Goal: Task Accomplishment & Management: Manage account settings

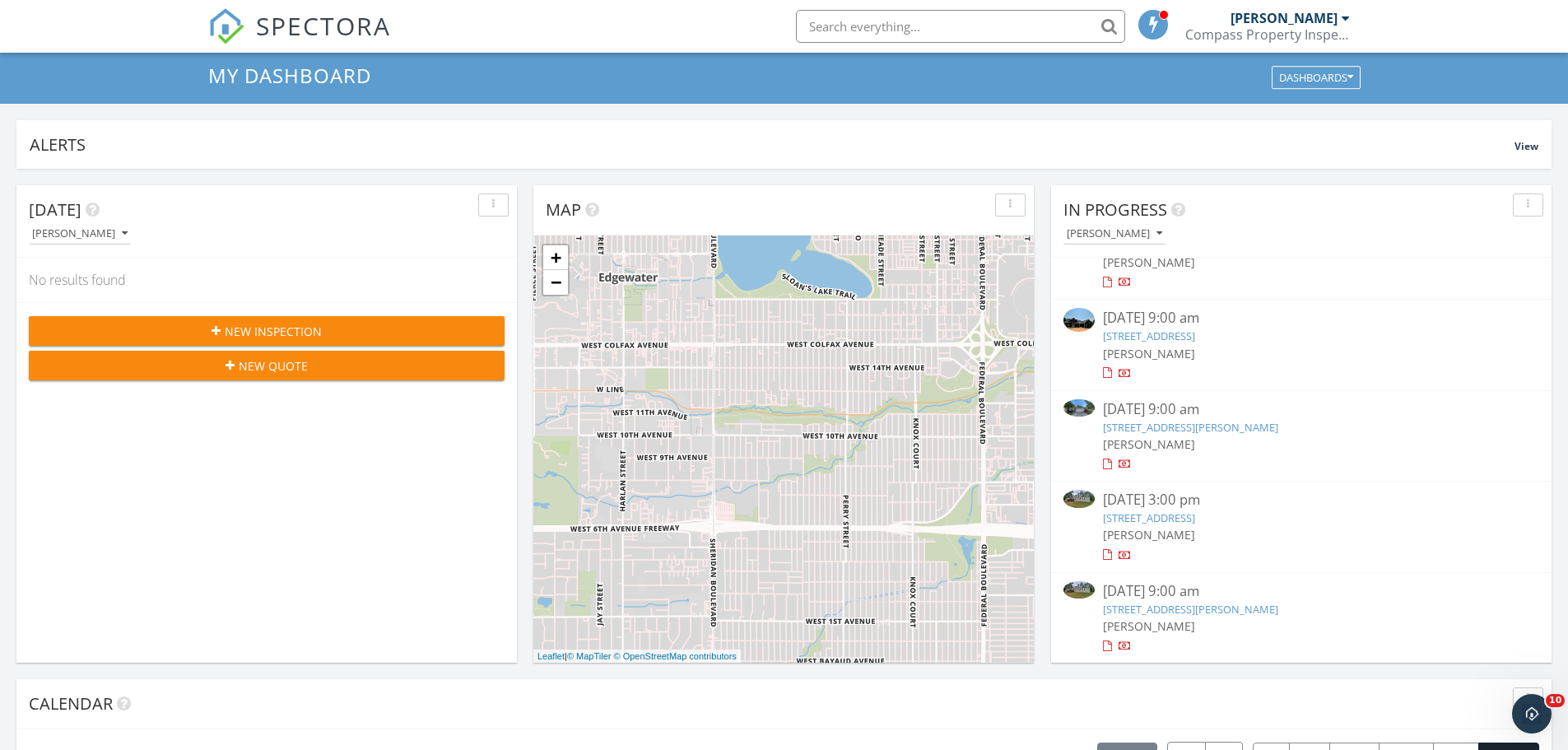
scroll to position [82, 0]
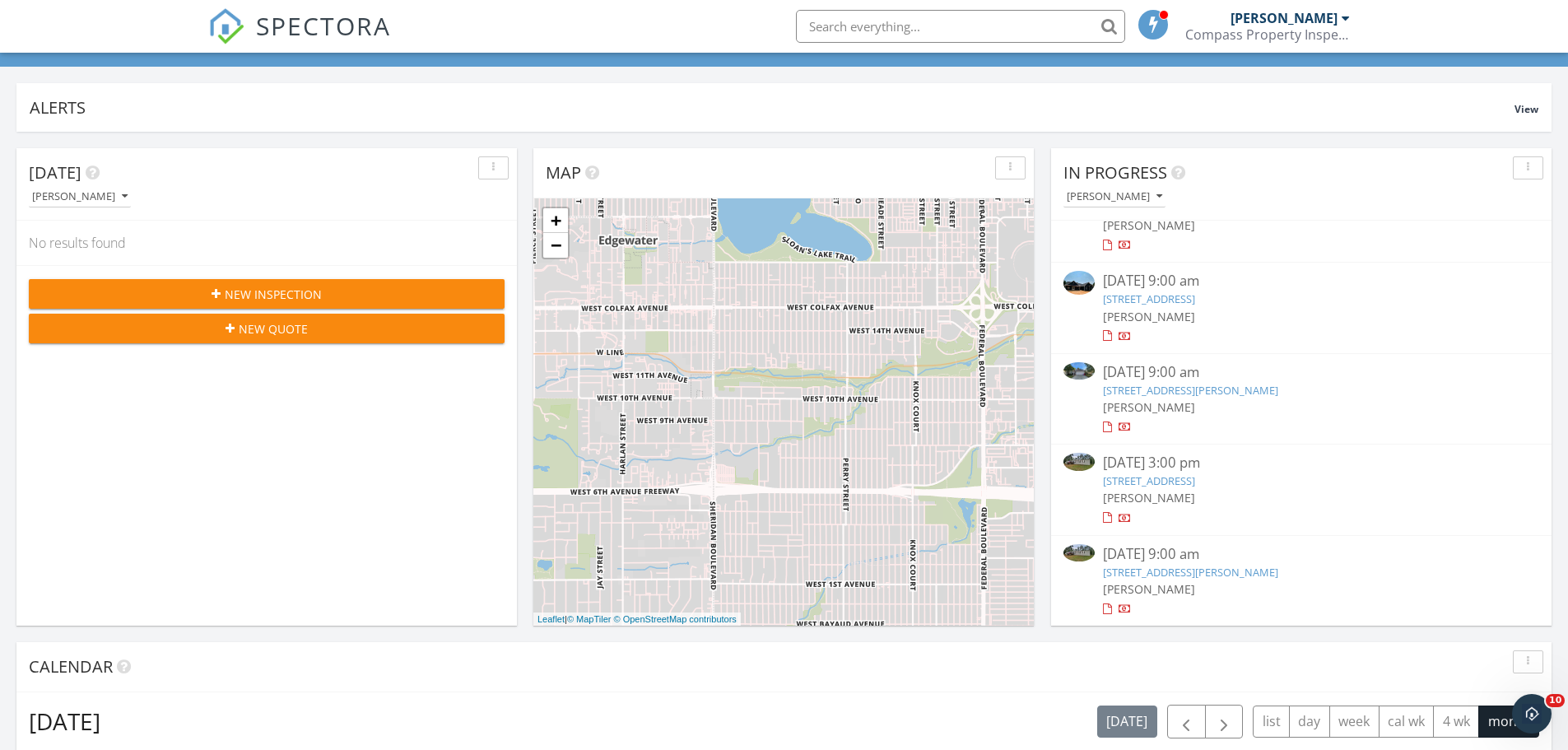
click at [1164, 571] on link "116 Collis Cir, Eatonton, GA 31024" at bounding box center [1190, 572] width 175 height 14
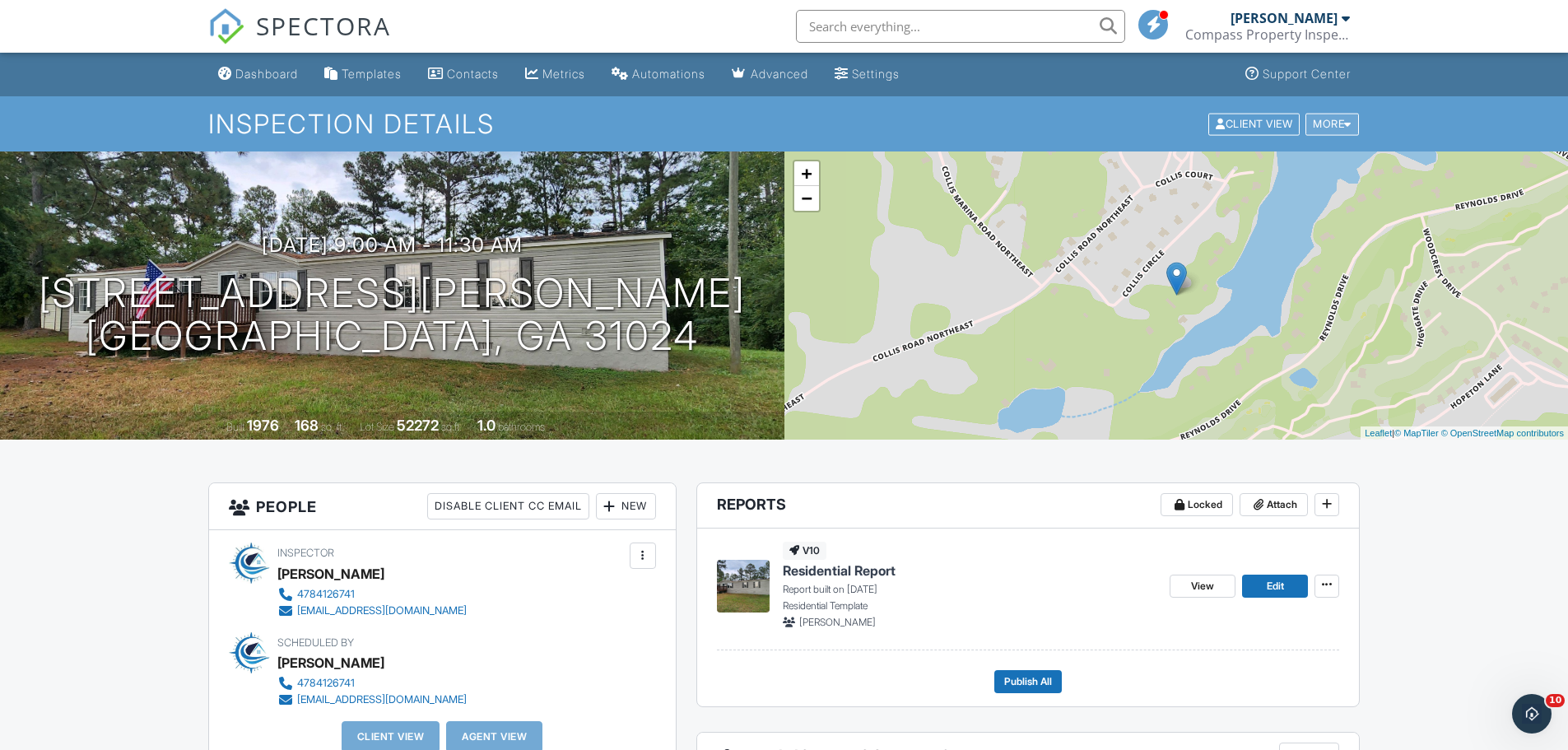
click at [1341, 121] on div "More" at bounding box center [1332, 124] width 53 height 23
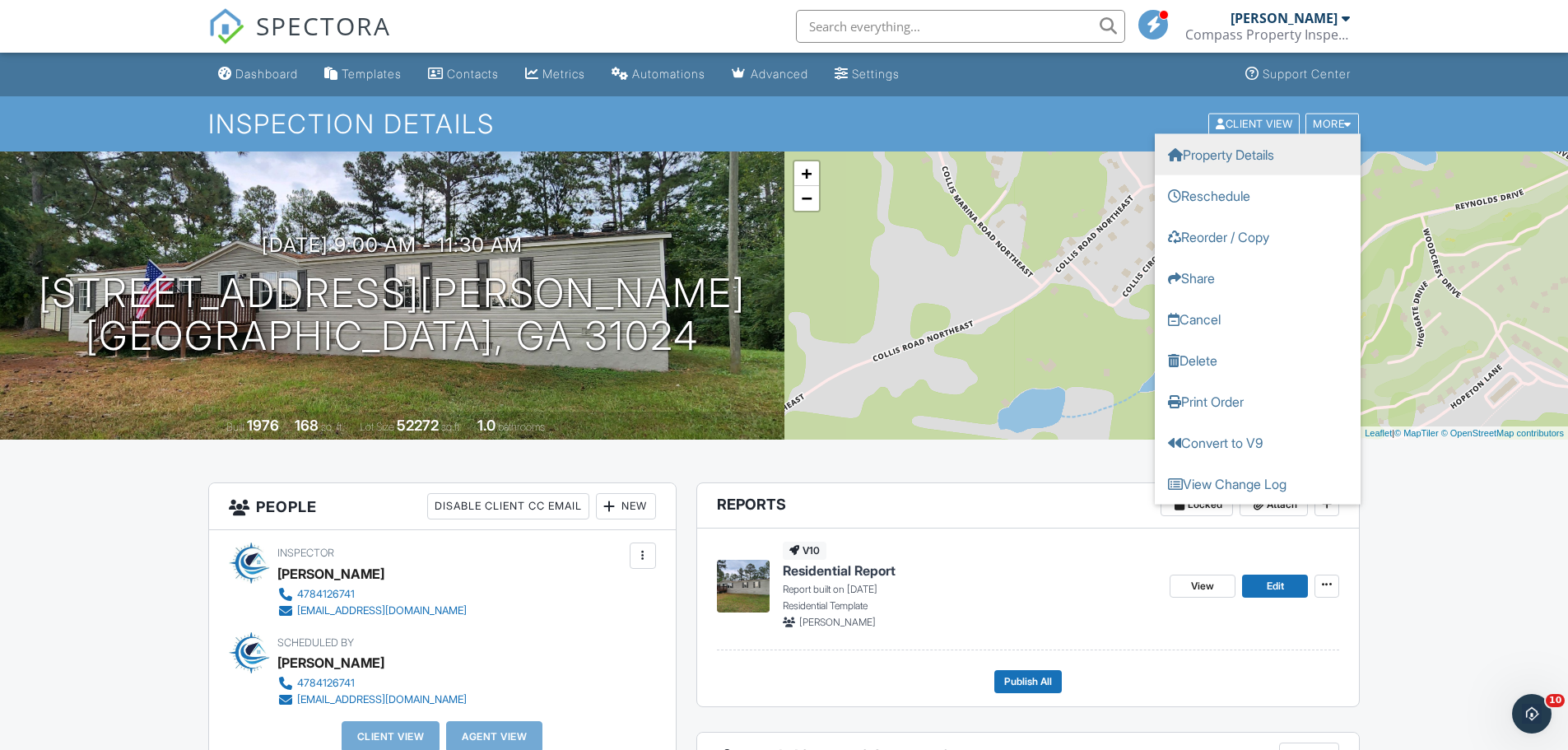
click at [1222, 163] on link "Property Details" at bounding box center [1258, 154] width 206 height 42
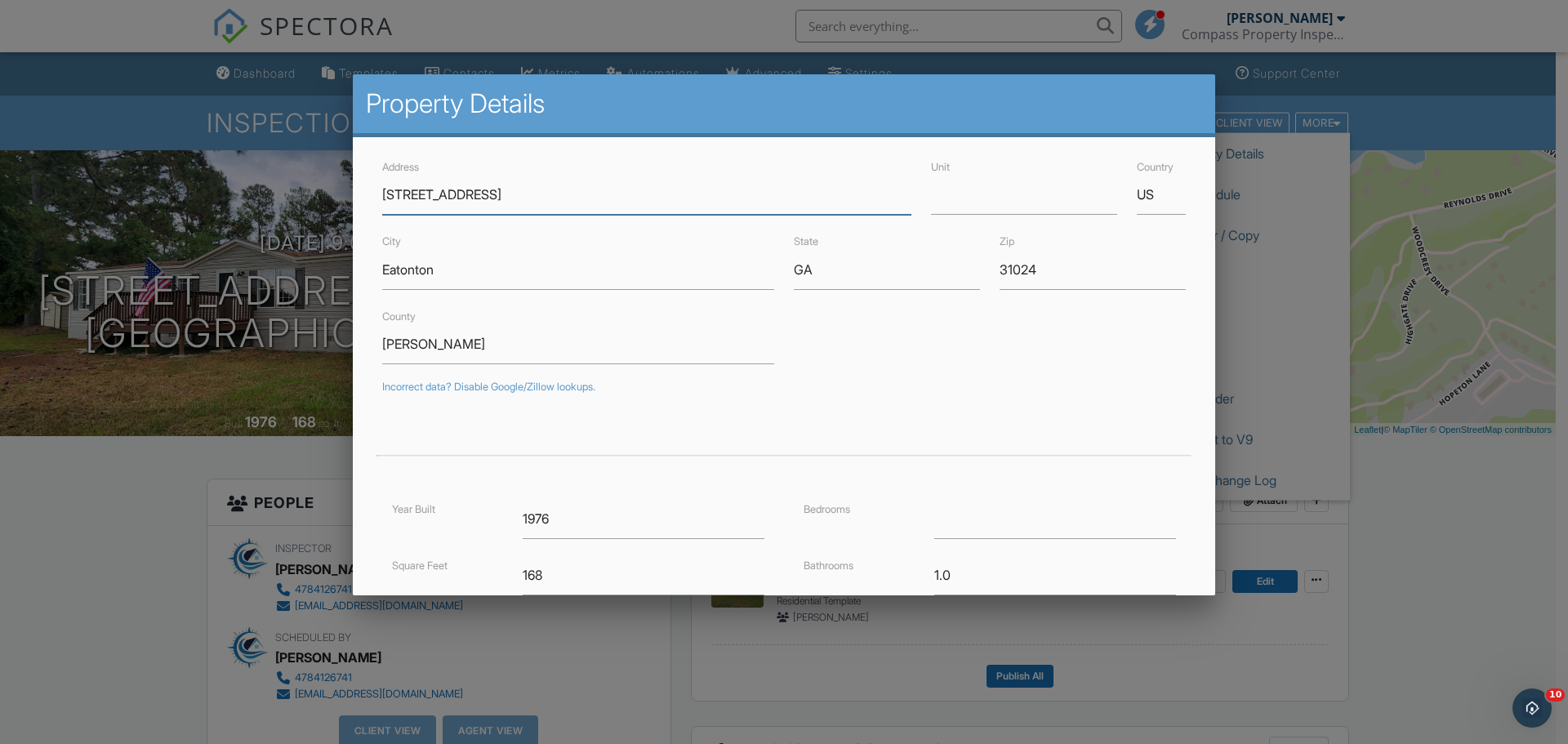
type input "1008 Wrens Highway"
type input "33.3069978"
type input "-83.3789389"
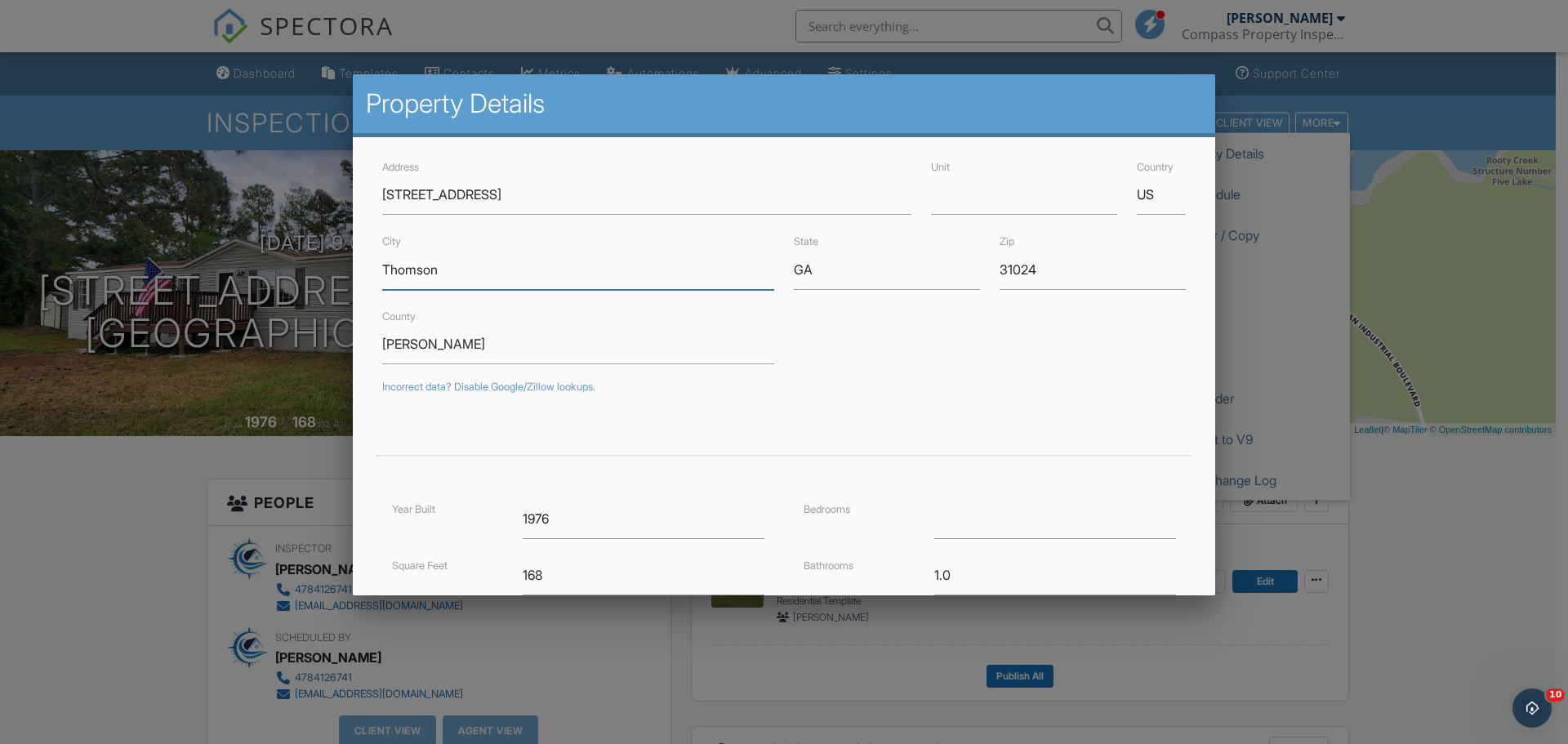
type input "Thomson"
type input "30824"
type input "33.4484387"
type input "-82.4906214"
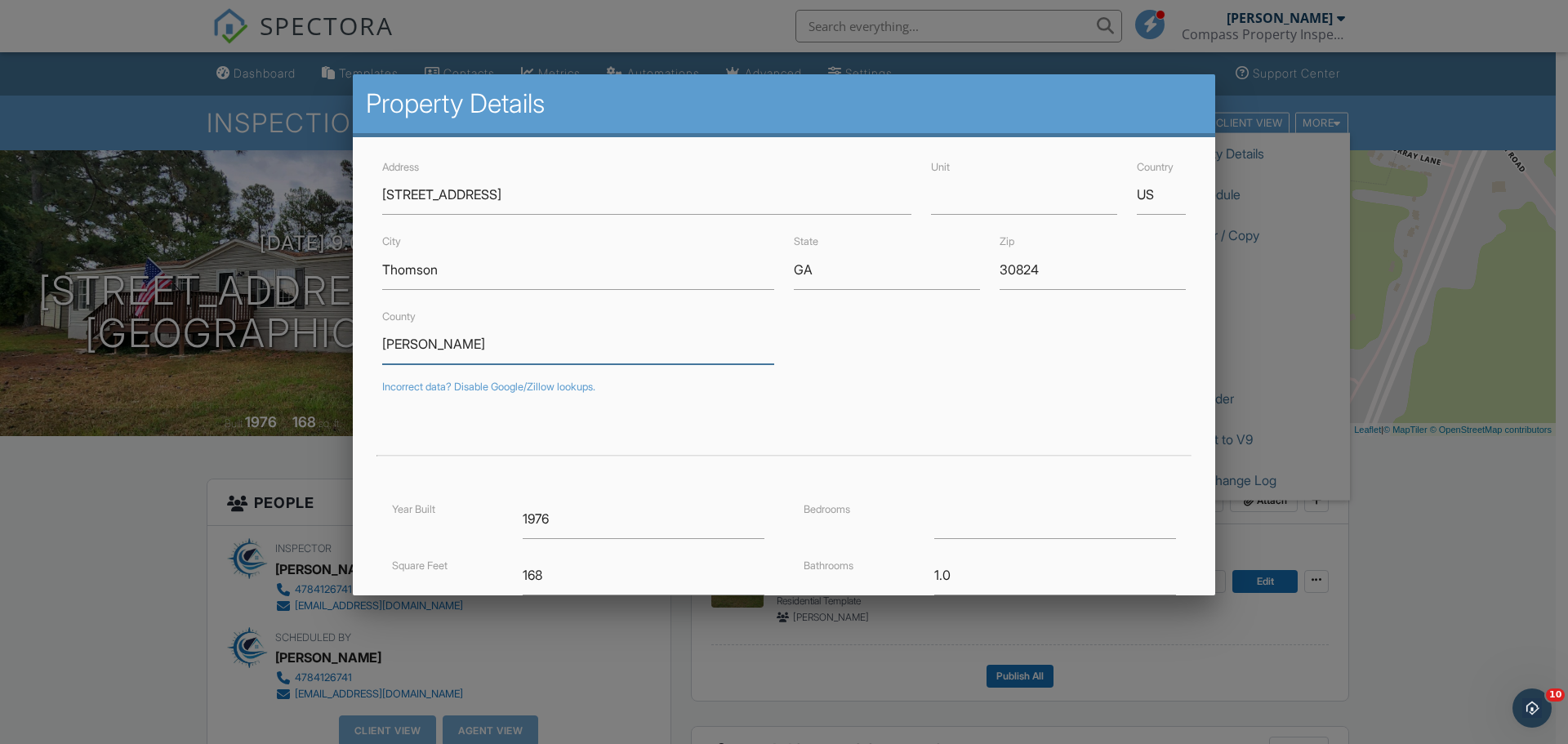
click at [460, 354] on input "Putnam" at bounding box center [578, 344] width 392 height 40
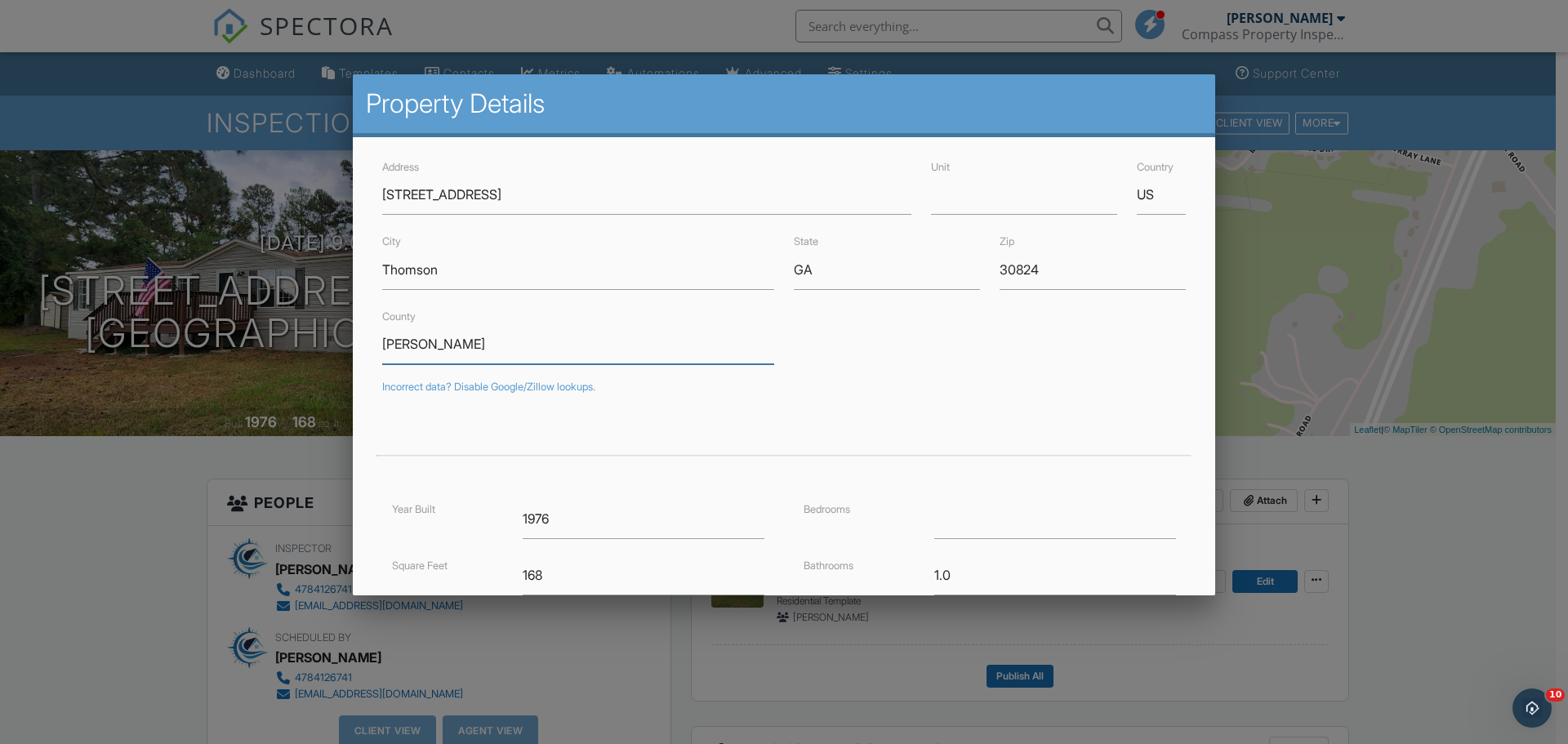
type input "[PERSON_NAME]"
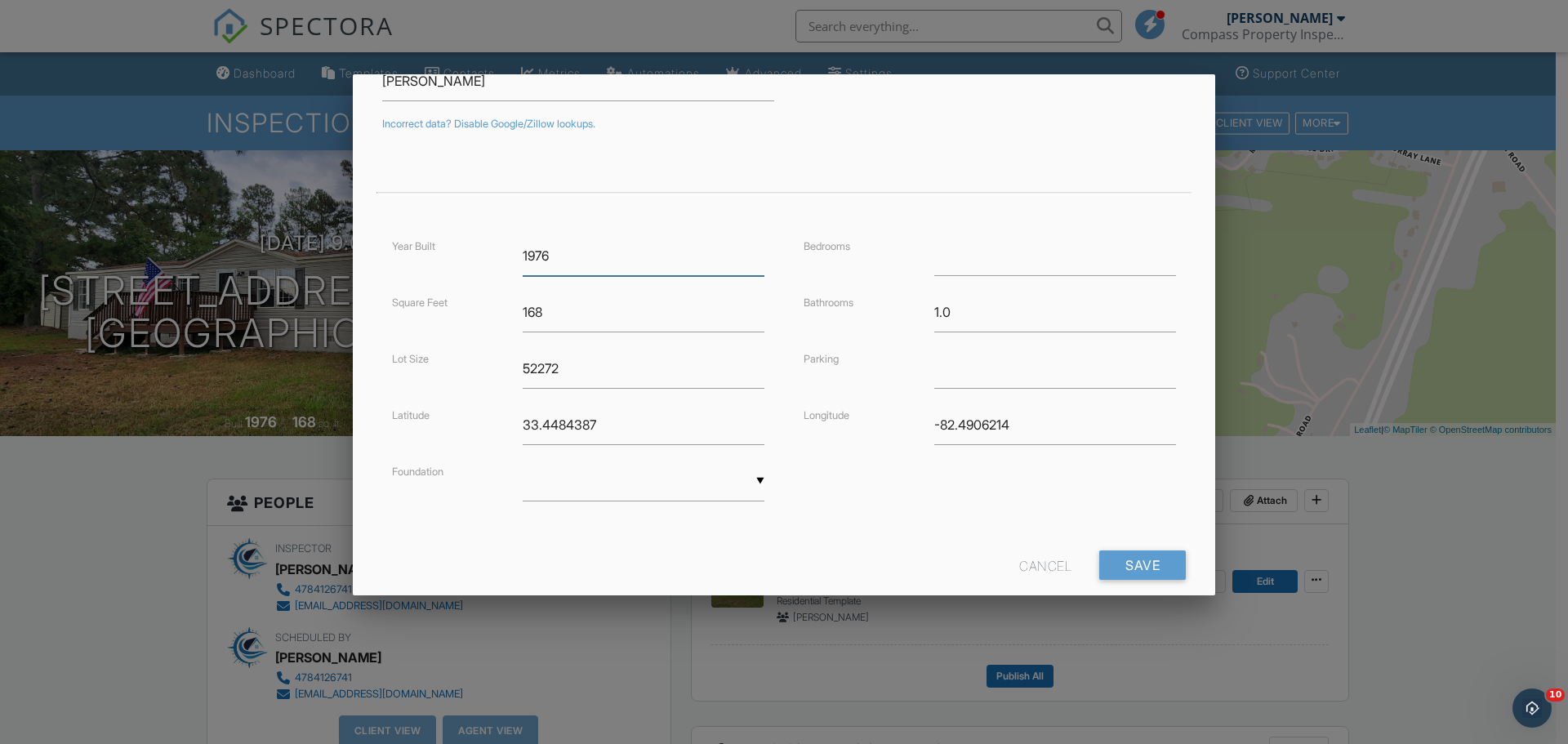
scroll to position [295, 0]
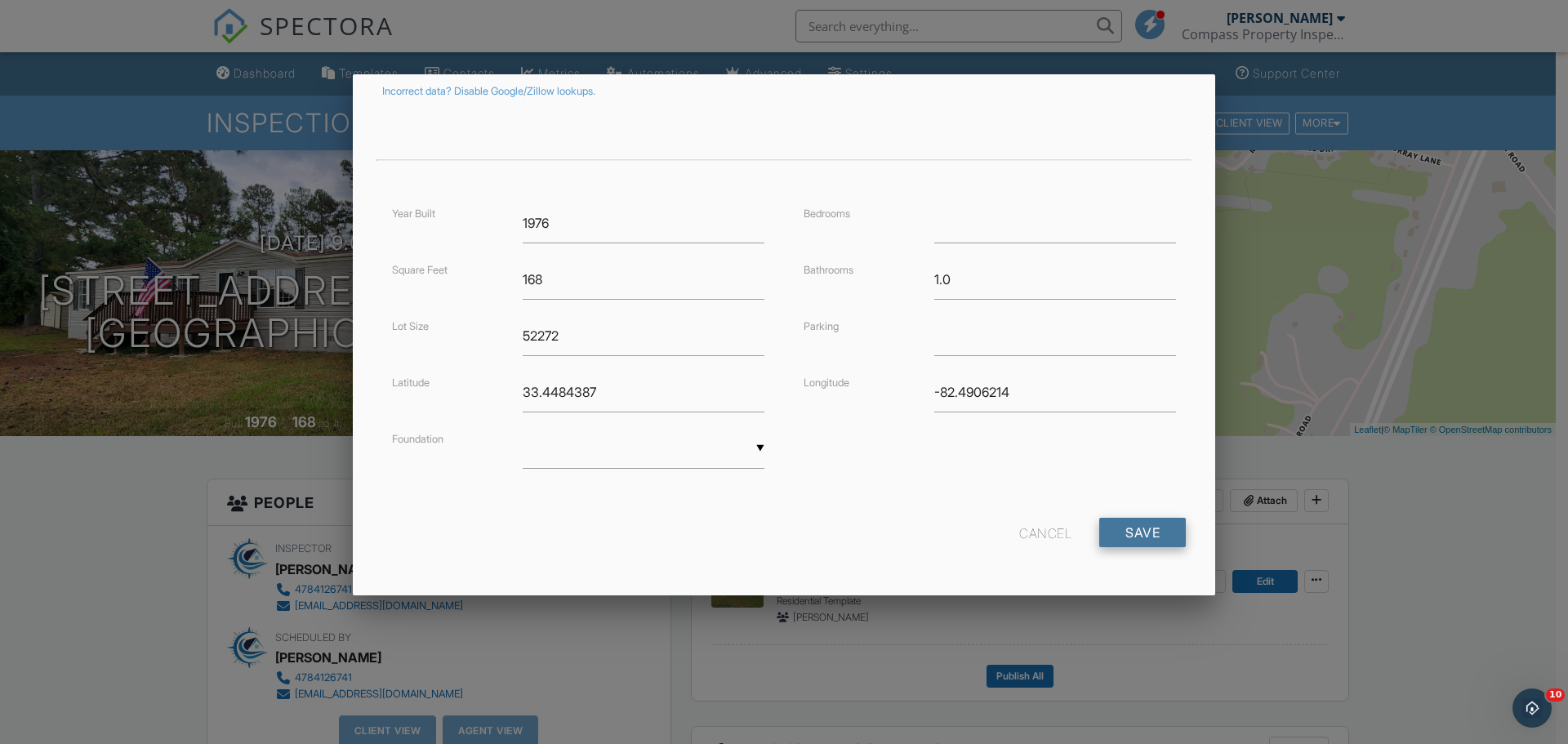
click at [1104, 540] on input "Save" at bounding box center [1143, 532] width 87 height 30
click at [549, 229] on input "1976" at bounding box center [644, 223] width 242 height 40
drag, startPoint x: 809, startPoint y: 517, endPoint x: 821, endPoint y: 520, distance: 12.4
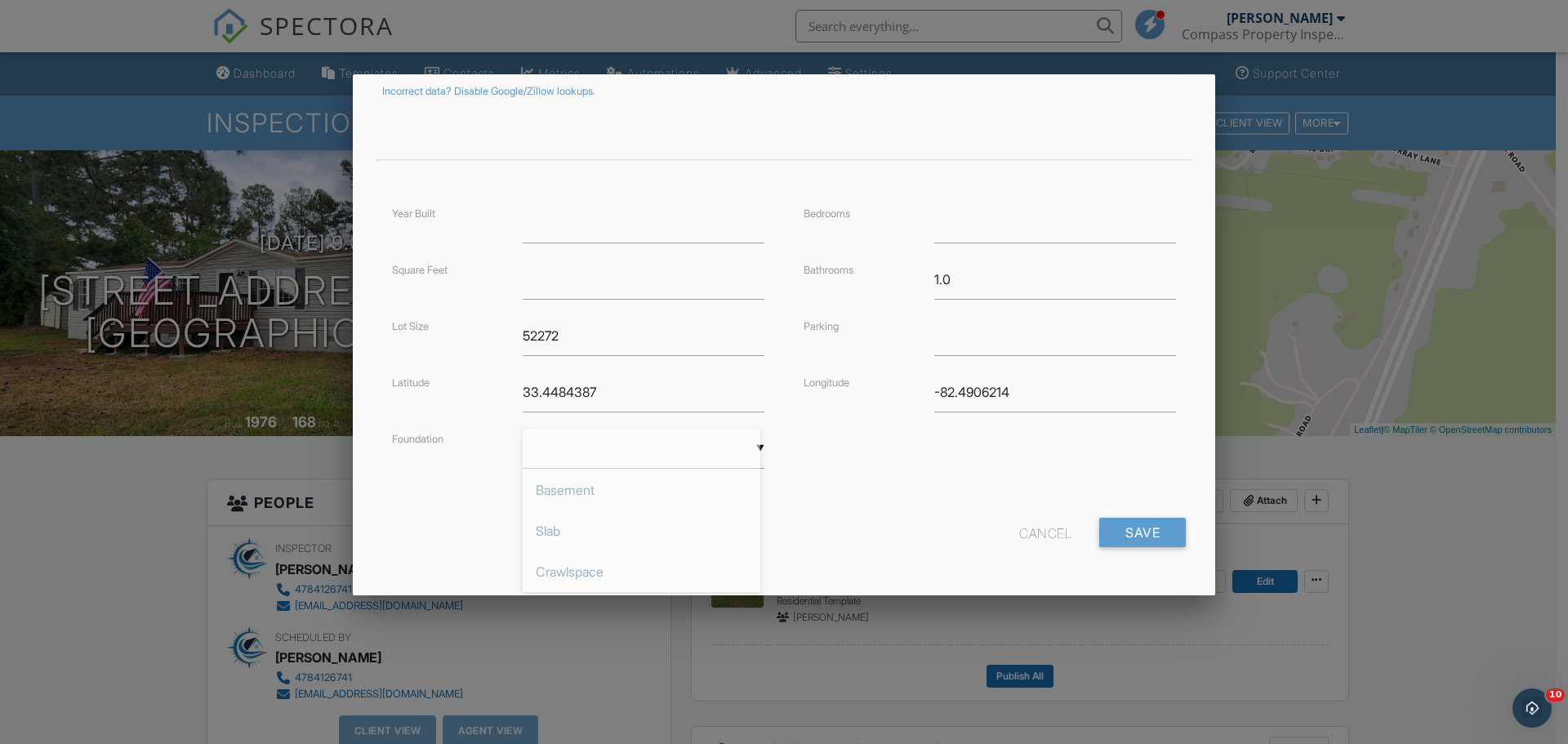
click at [814, 518] on div "Cancel Save" at bounding box center [784, 538] width 824 height 42
click at [1126, 516] on form "Address 1008 Wrens Highway Unit Country US City Thomson State GA Zip 30824 Coun…" at bounding box center [784, 210] width 824 height 698
click at [1112, 526] on input "Save" at bounding box center [1143, 532] width 87 height 30
click at [588, 393] on input "33.4484387" at bounding box center [644, 392] width 242 height 40
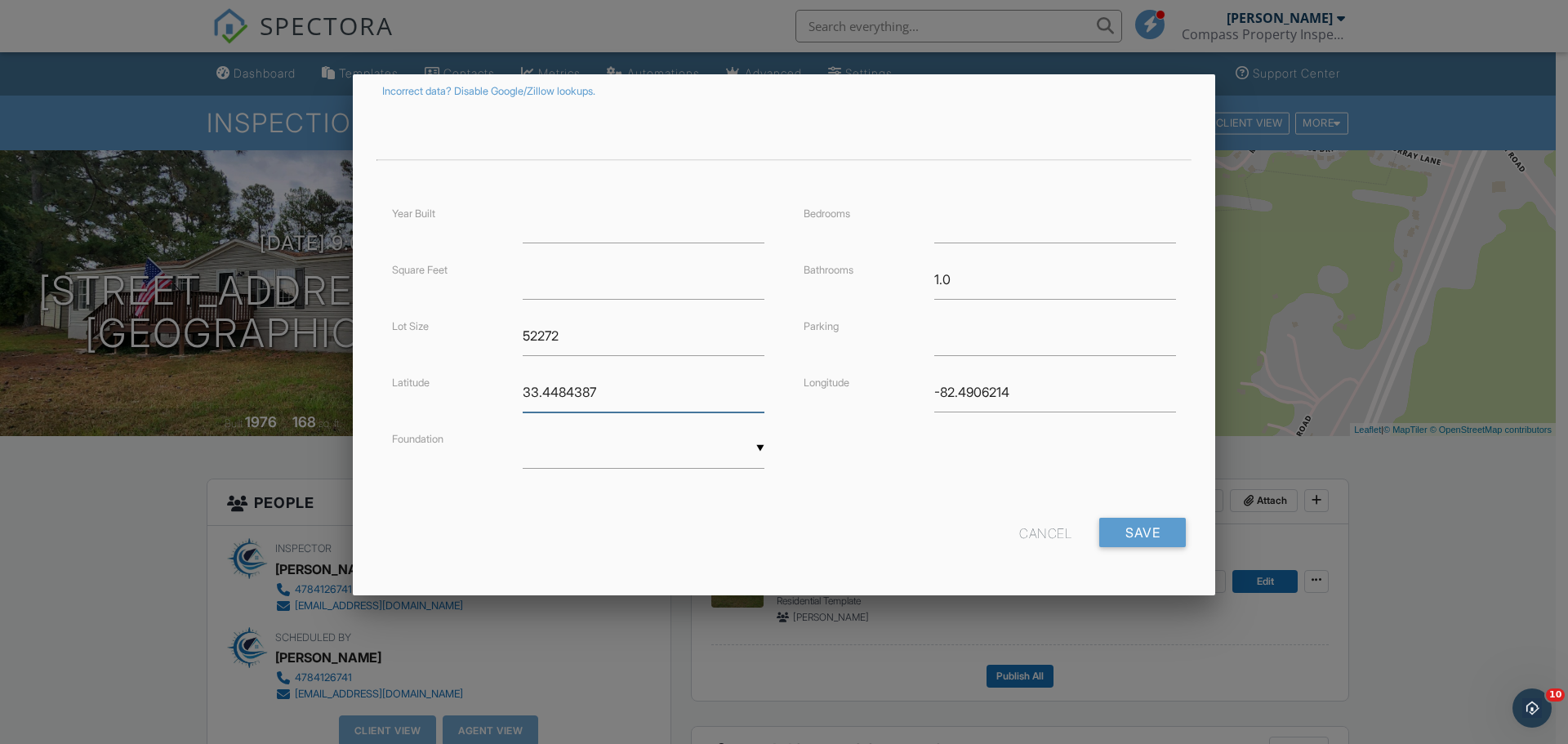
click at [588, 393] on input "33.4484387" at bounding box center [644, 392] width 242 height 40
click at [536, 321] on input "52272" at bounding box center [644, 336] width 242 height 40
click at [543, 332] on input "52272" at bounding box center [644, 336] width 242 height 40
click at [1131, 528] on input "Save" at bounding box center [1143, 532] width 87 height 30
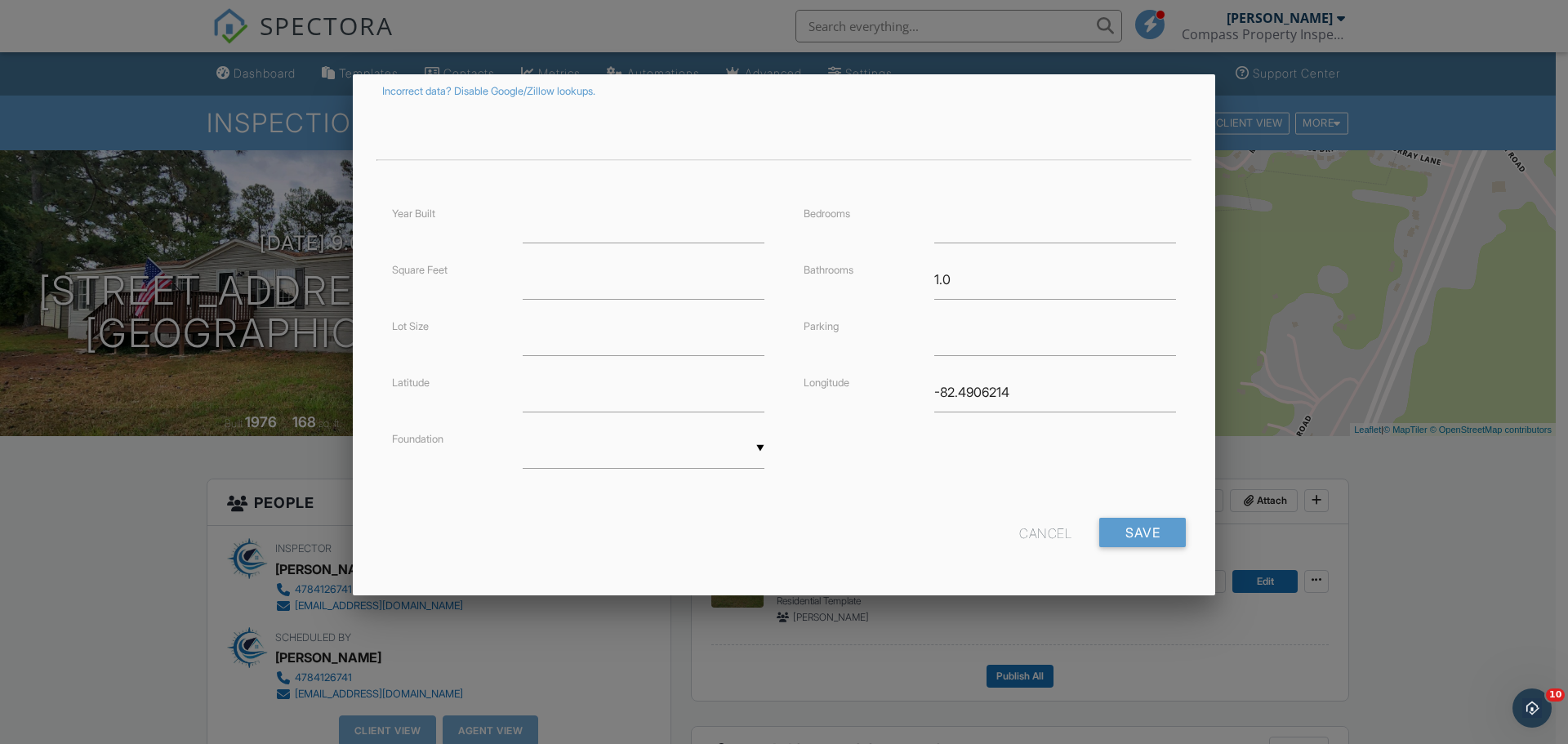
click at [856, 523] on div "Cancel Save" at bounding box center [784, 538] width 824 height 42
drag, startPoint x: 967, startPoint y: 374, endPoint x: 974, endPoint y: 392, distance: 19.3
click at [967, 372] on input "-82.4906214" at bounding box center [1056, 392] width 242 height 40
click at [974, 392] on input "-82.4906214" at bounding box center [1056, 392] width 242 height 40
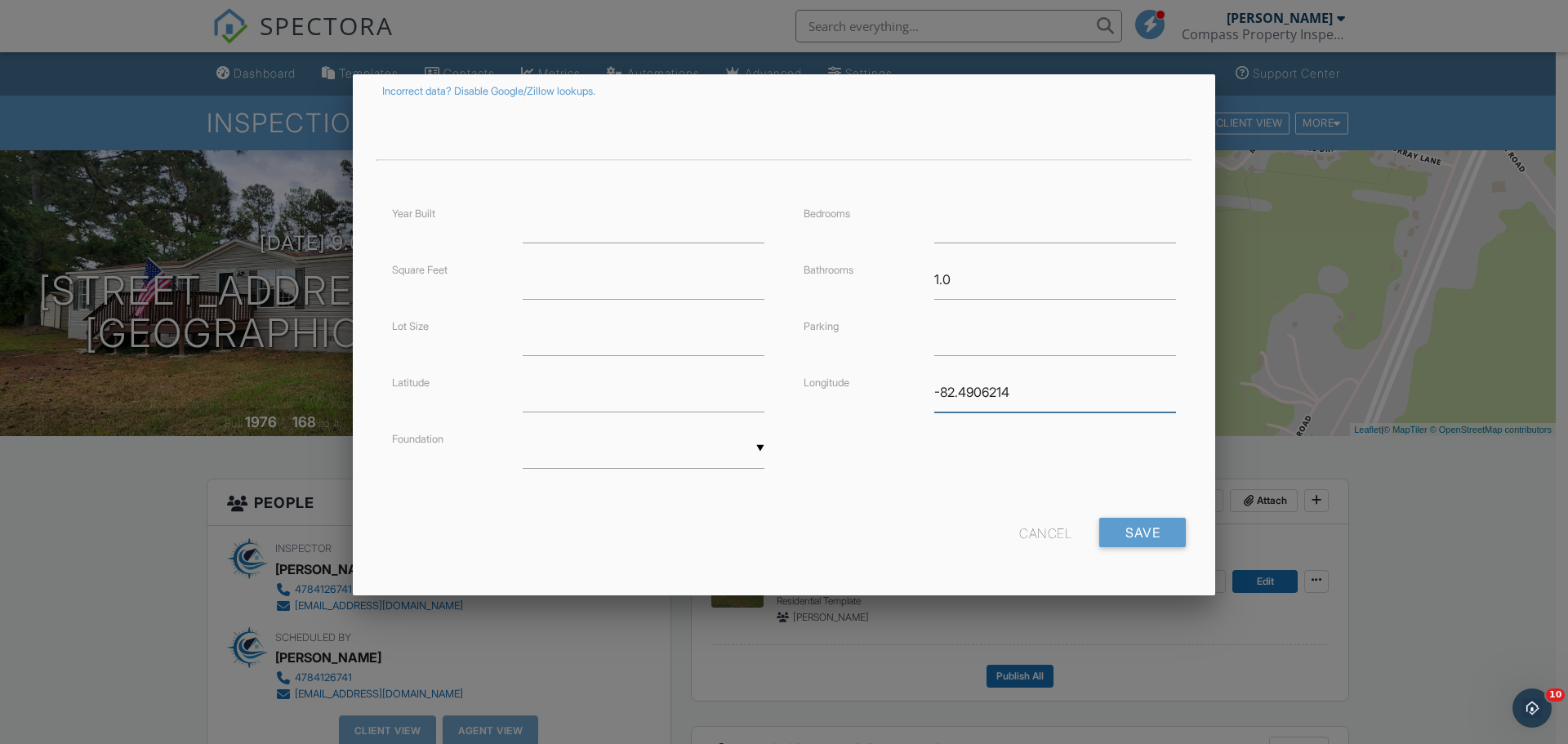
click at [974, 392] on input "-82.4906214" at bounding box center [1056, 392] width 242 height 40
click at [1151, 525] on input "Save" at bounding box center [1143, 532] width 87 height 30
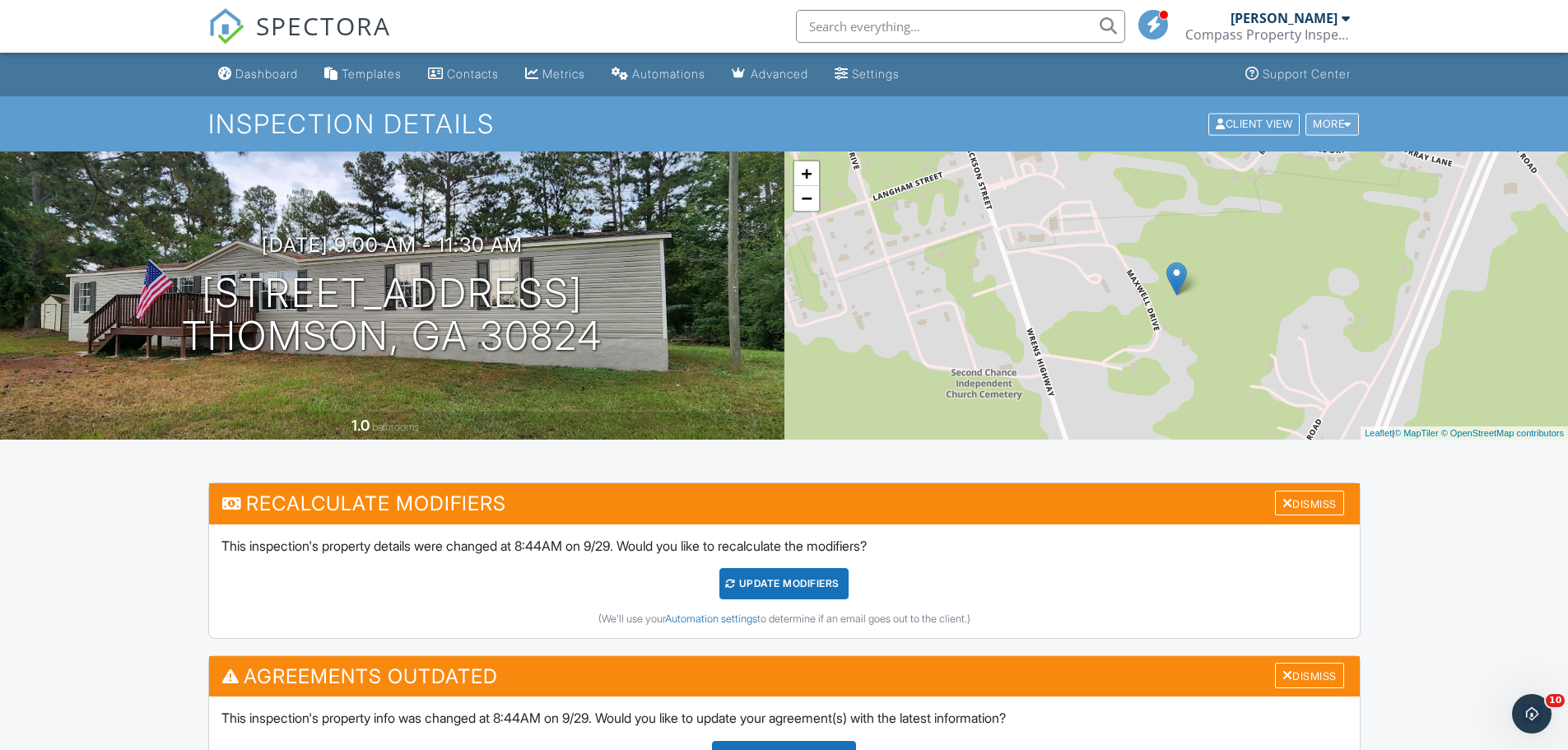
click at [1324, 124] on div "More" at bounding box center [1332, 124] width 53 height 23
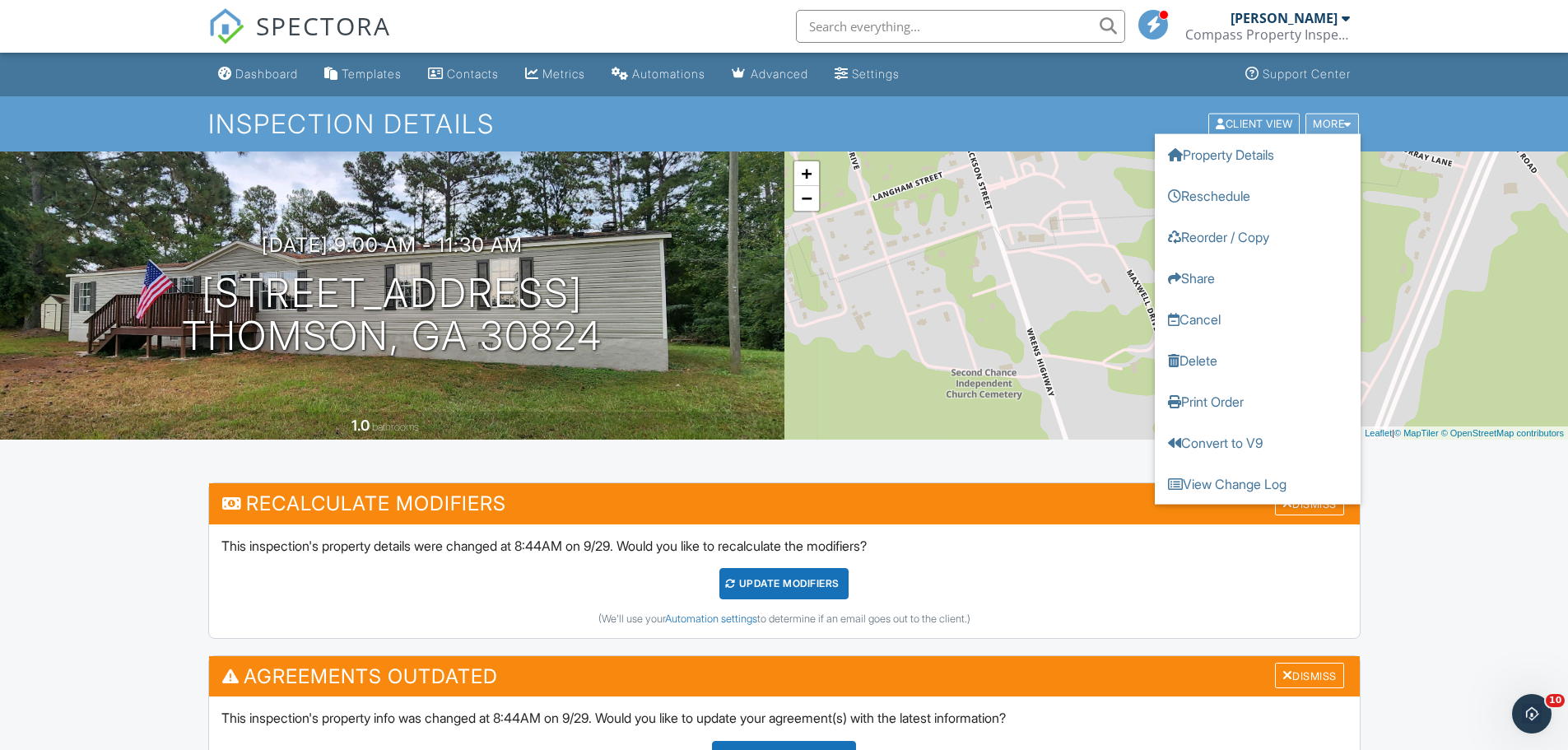
click at [1318, 124] on div "More" at bounding box center [1332, 124] width 53 height 23
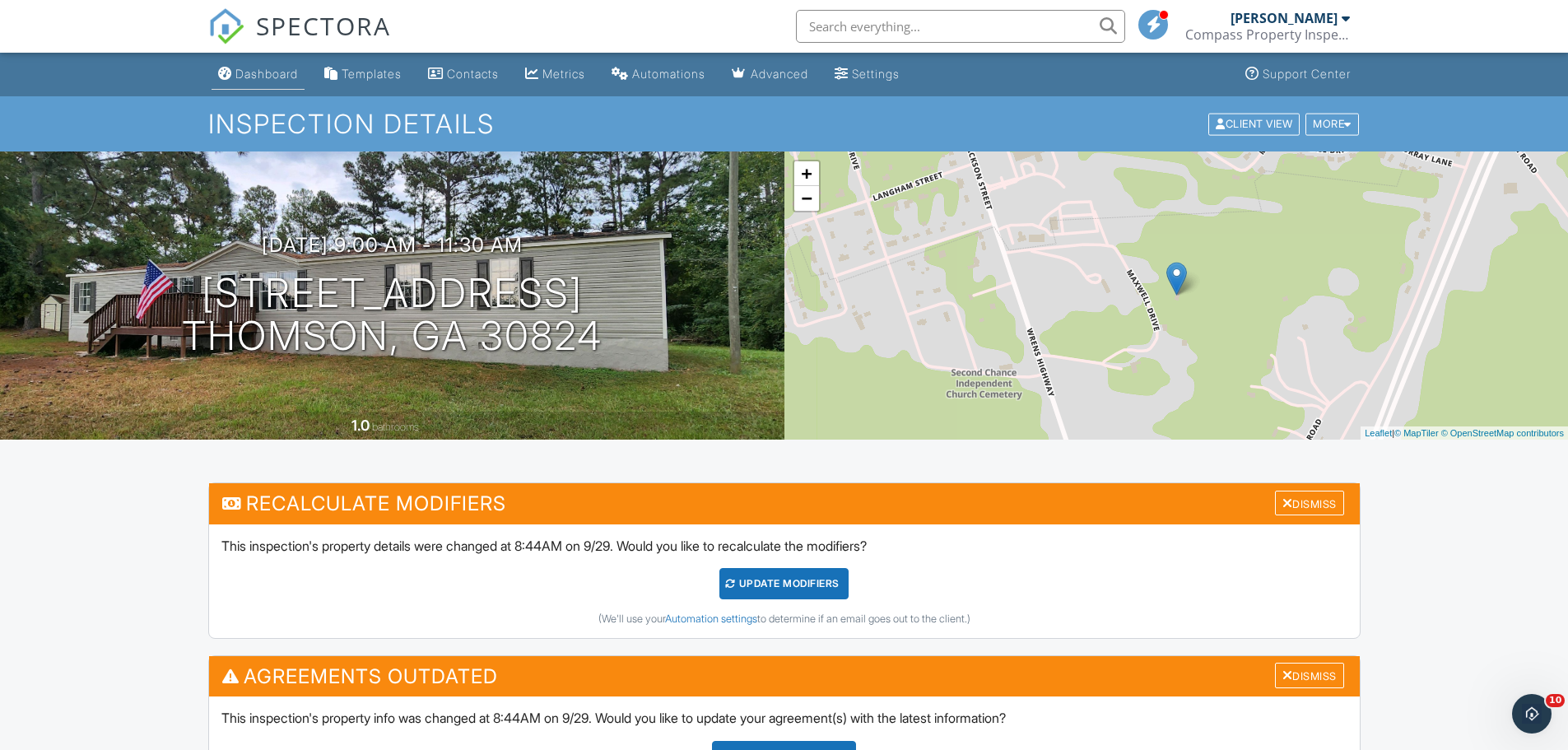
click at [238, 69] on div "Dashboard" at bounding box center [266, 74] width 62 height 14
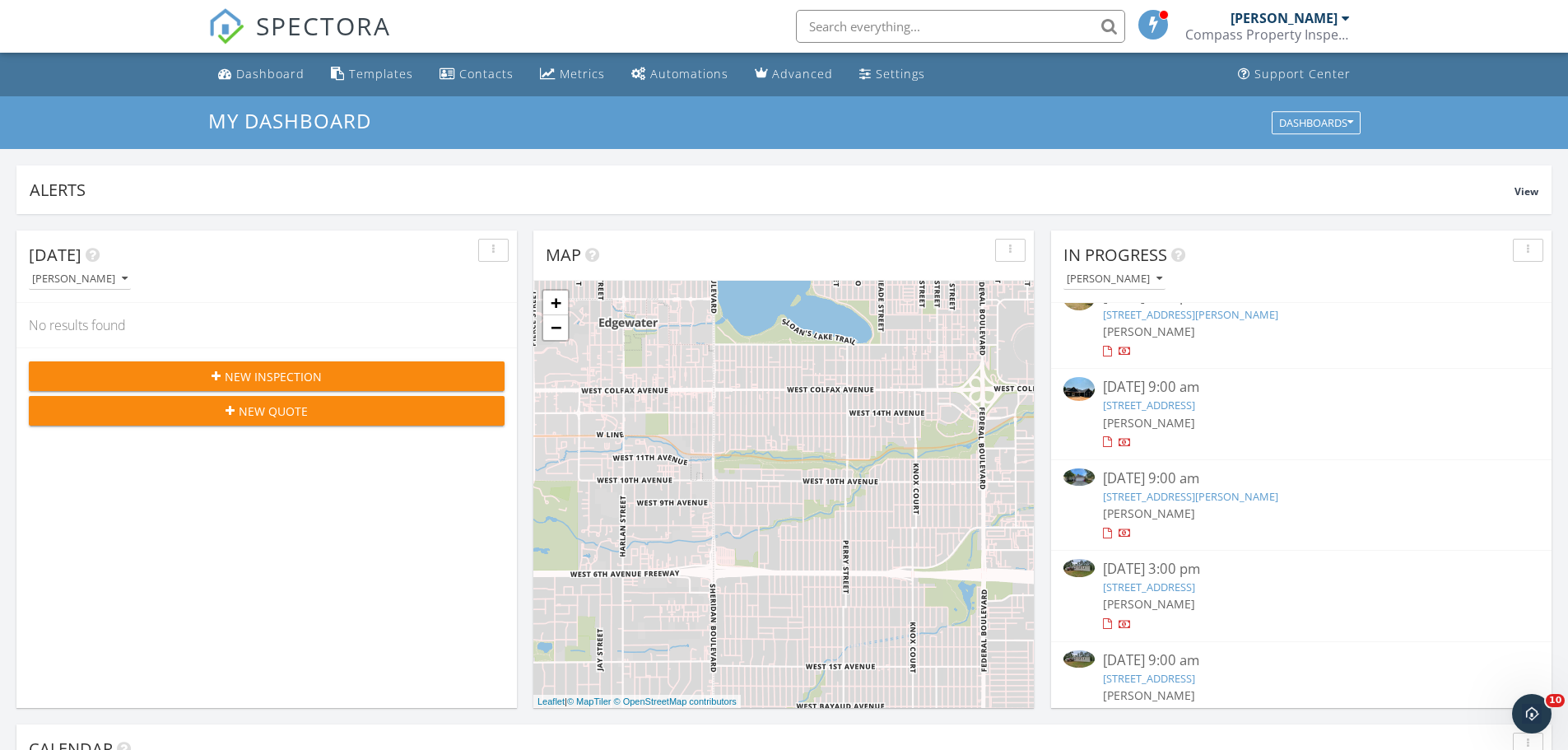
scroll to position [230, 0]
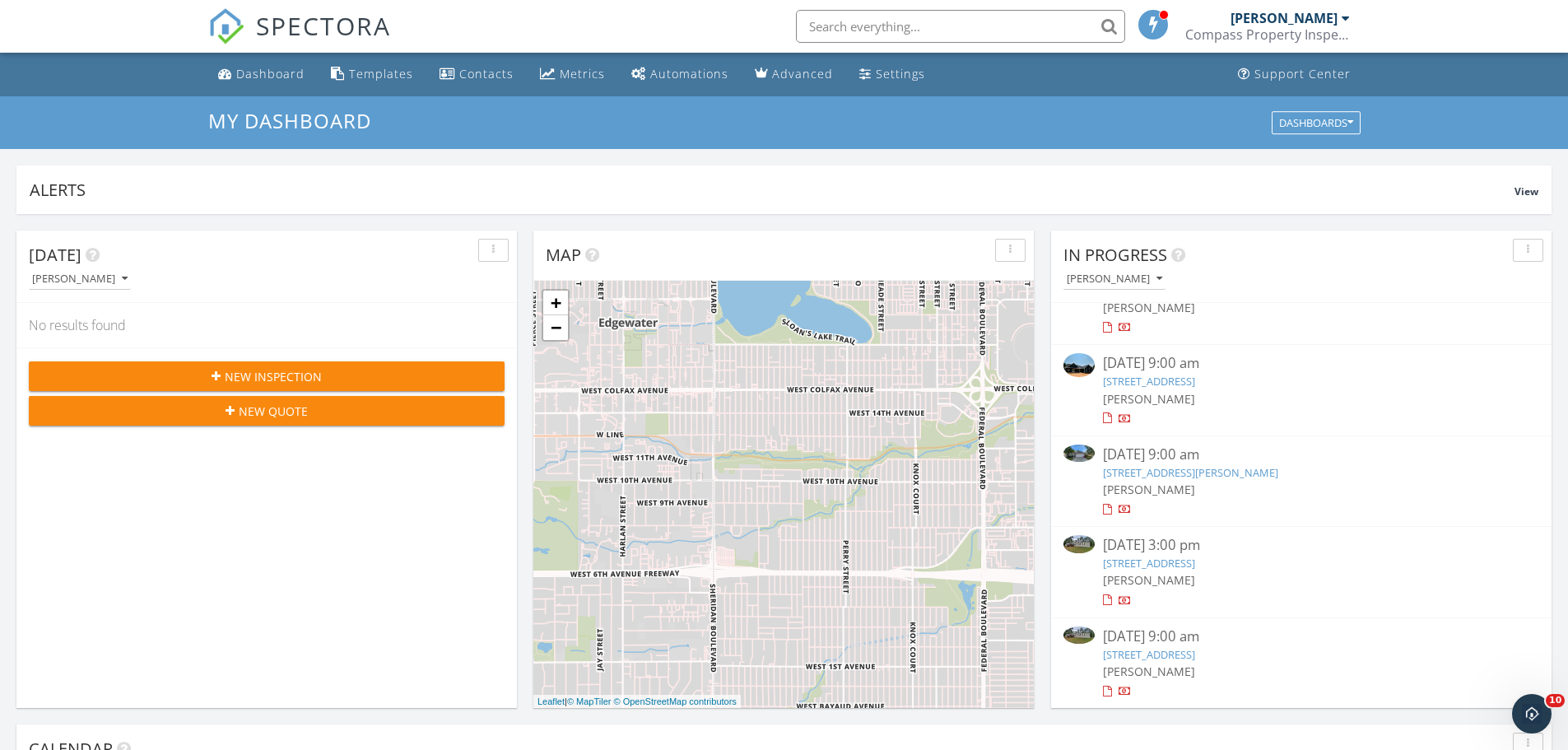
click at [1195, 557] on link "[STREET_ADDRESS]" at bounding box center [1148, 563] width 92 height 14
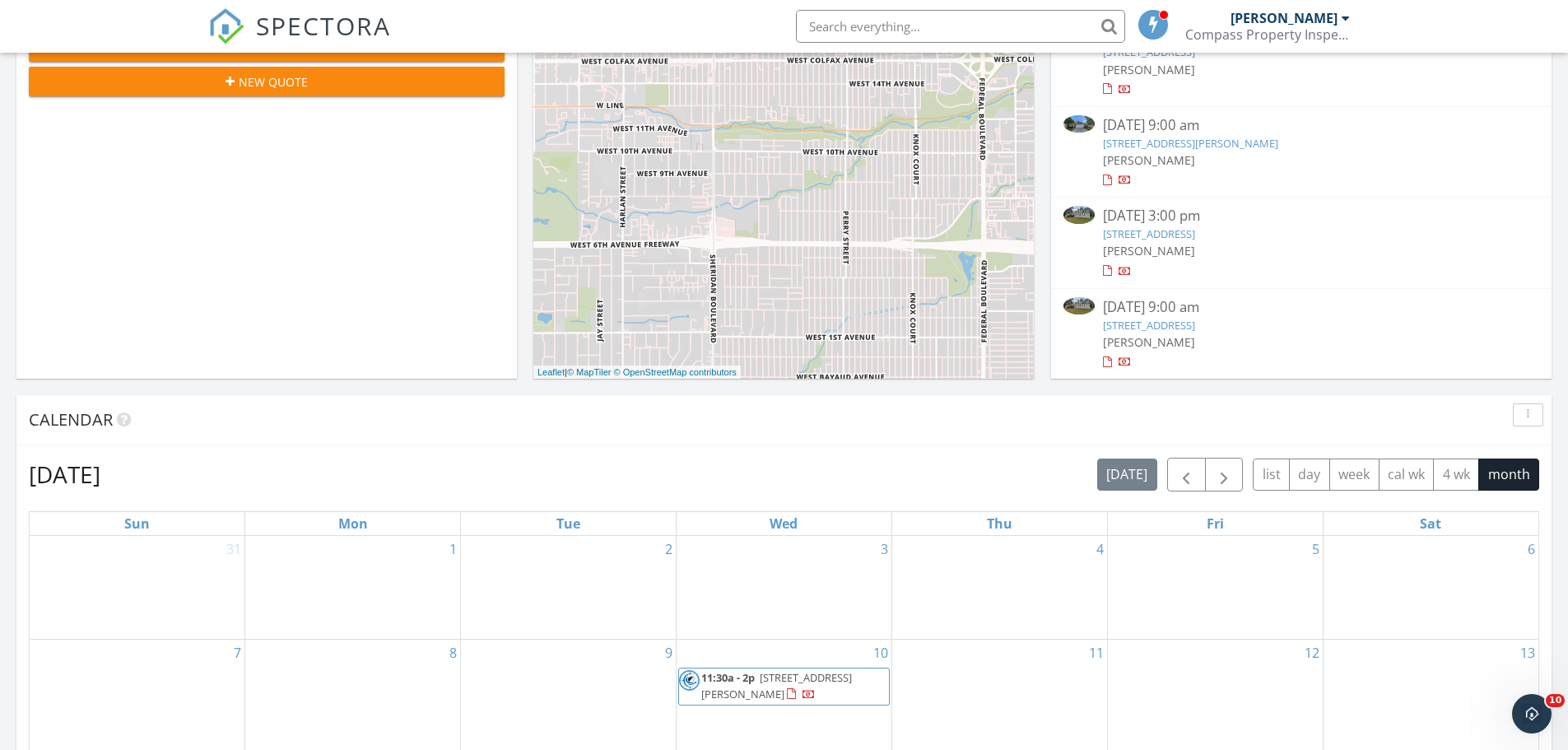
scroll to position [247, 0]
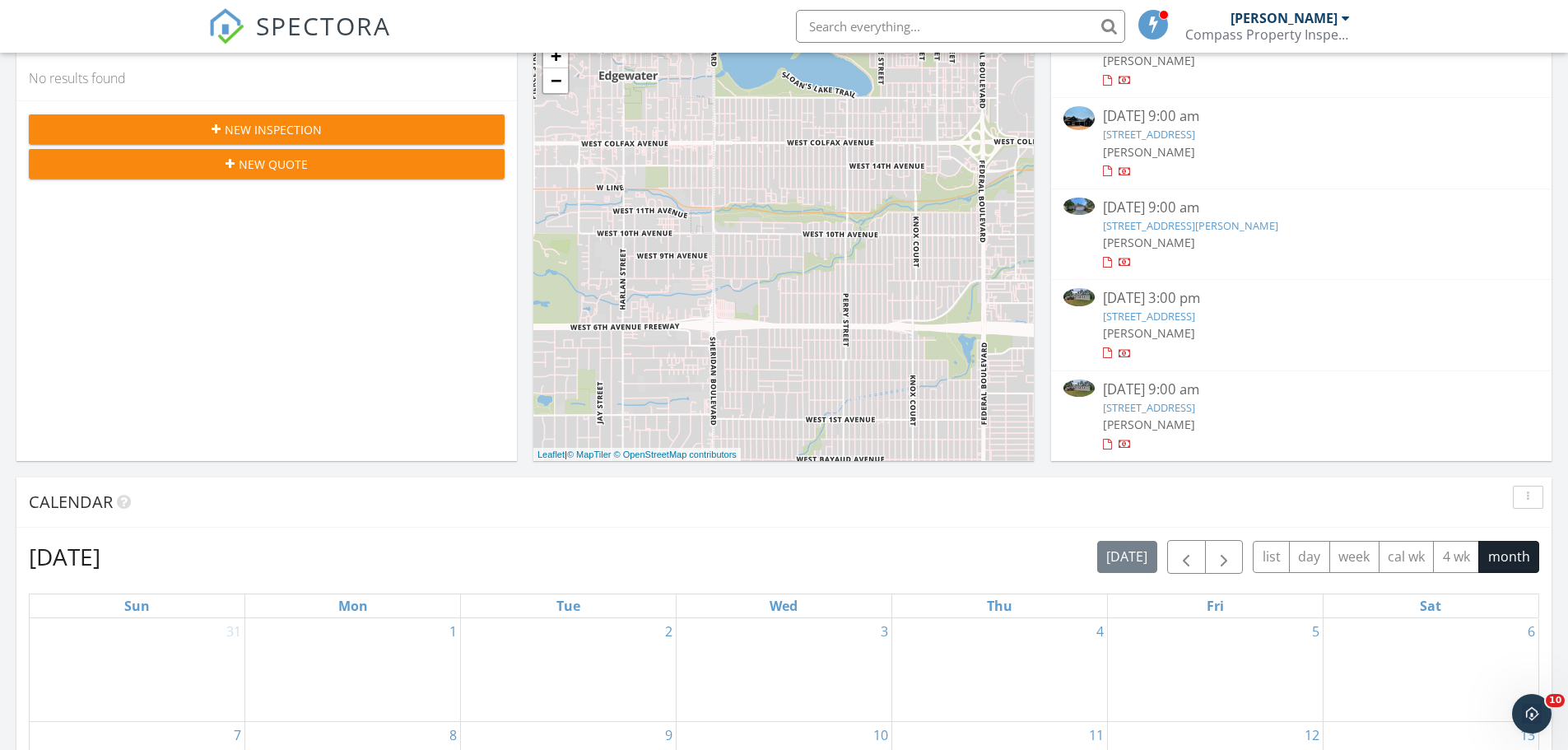
click at [1195, 407] on link "1008 Wrens Highway , Thomson, GA 30824" at bounding box center [1148, 407] width 92 height 14
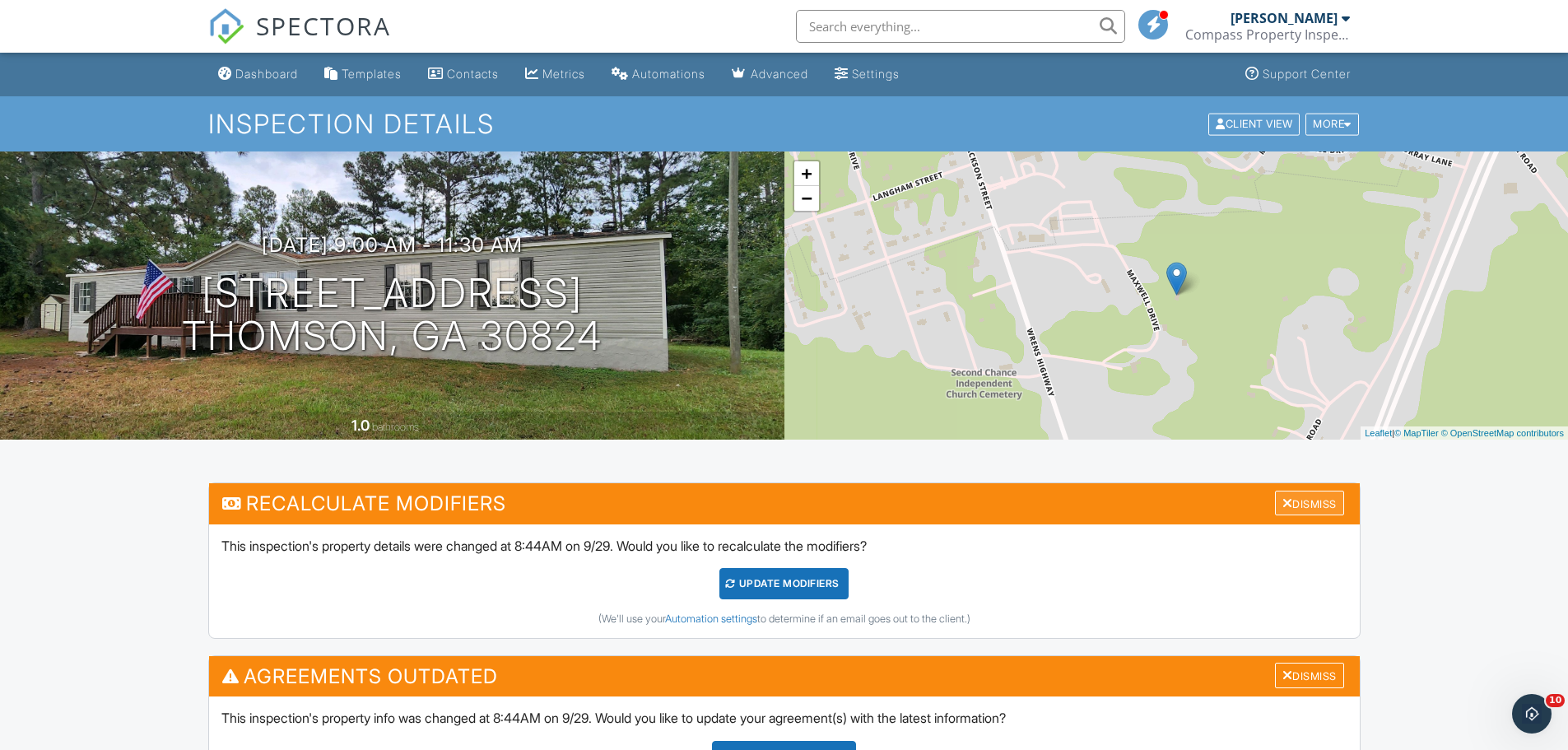
click at [1331, 504] on div "Dismiss" at bounding box center [1309, 504] width 69 height 25
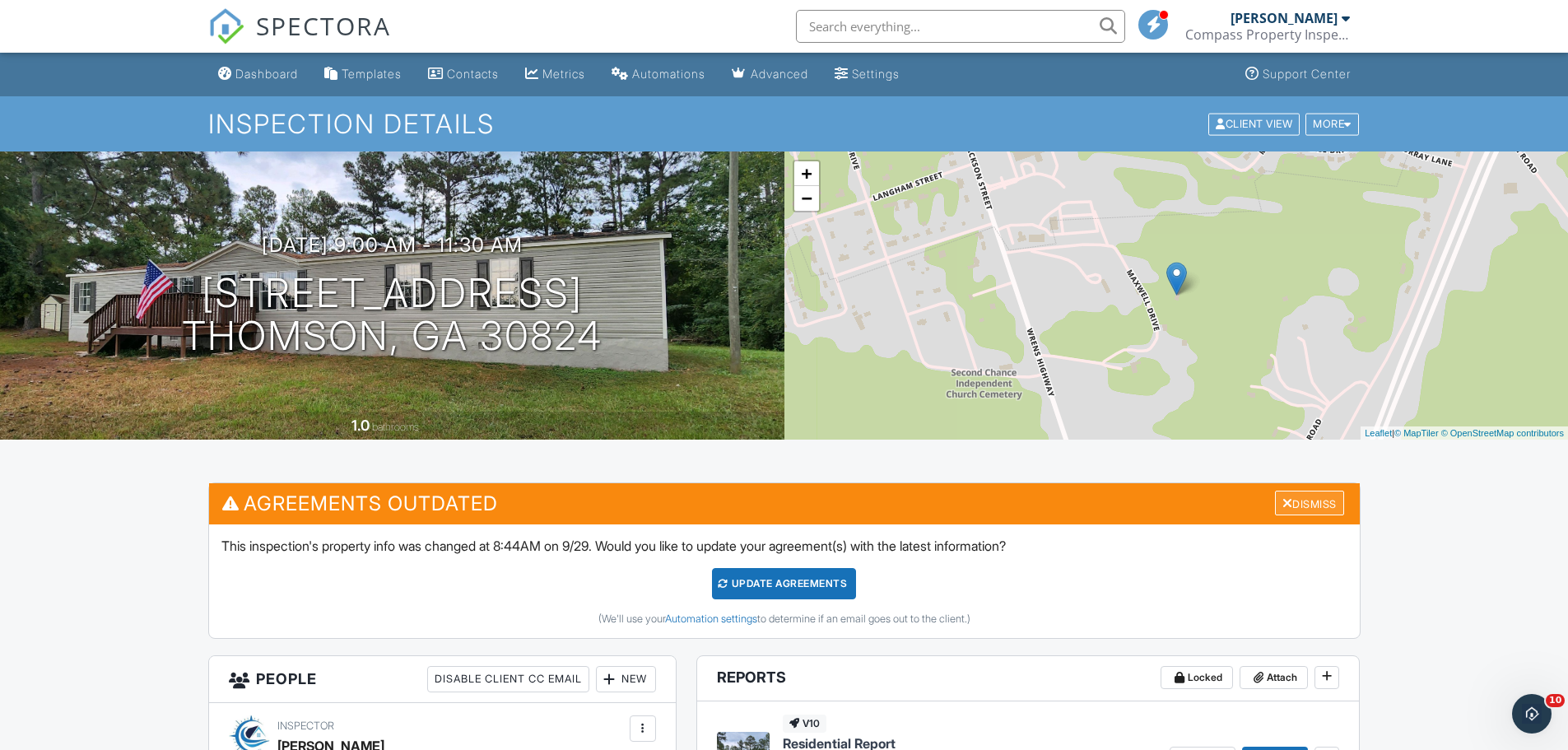
click at [1301, 498] on div "Dismiss" at bounding box center [1309, 504] width 69 height 25
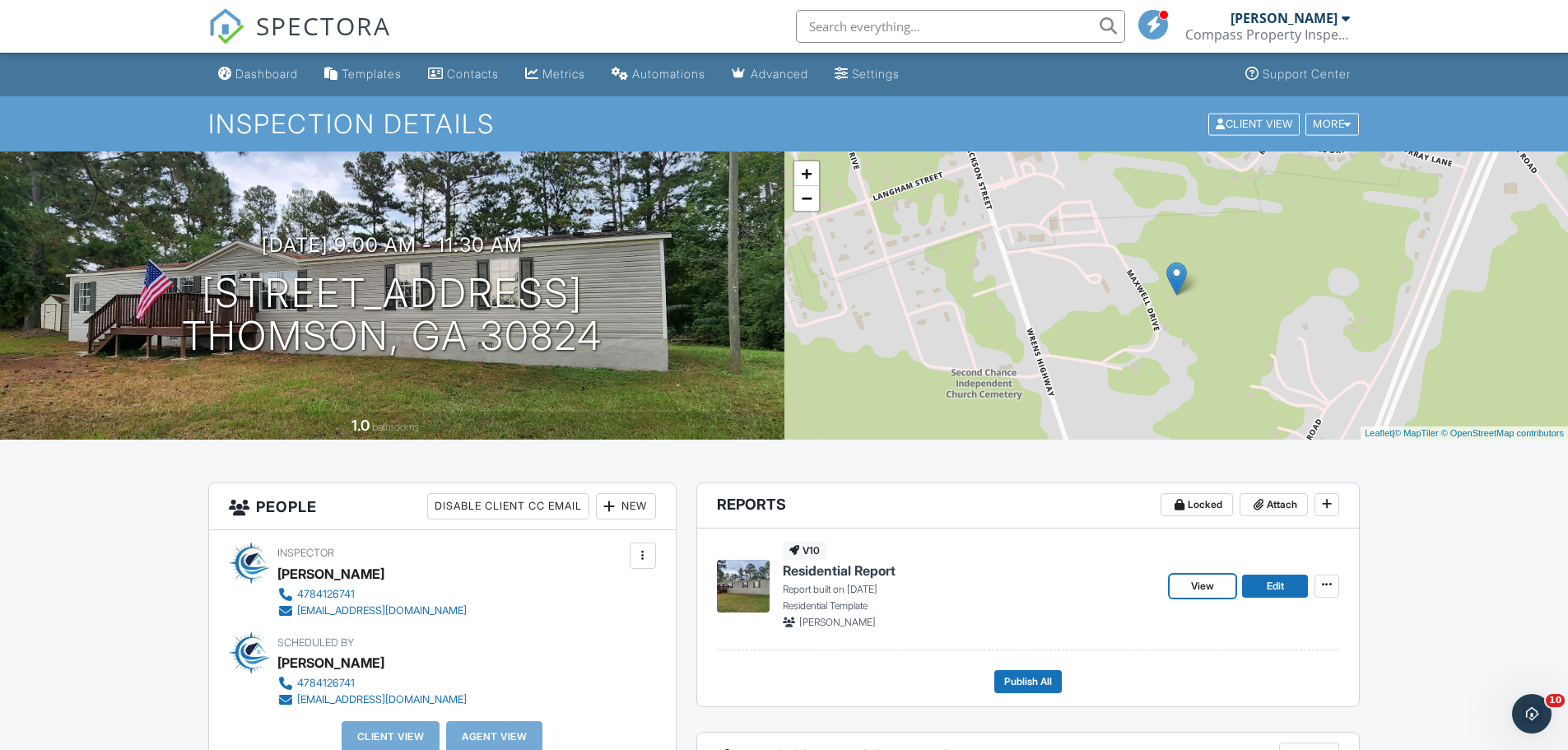
drag, startPoint x: 1191, startPoint y: 584, endPoint x: 1137, endPoint y: 584, distance: 54.0
click at [1191, 584] on span "View" at bounding box center [1203, 586] width 23 height 16
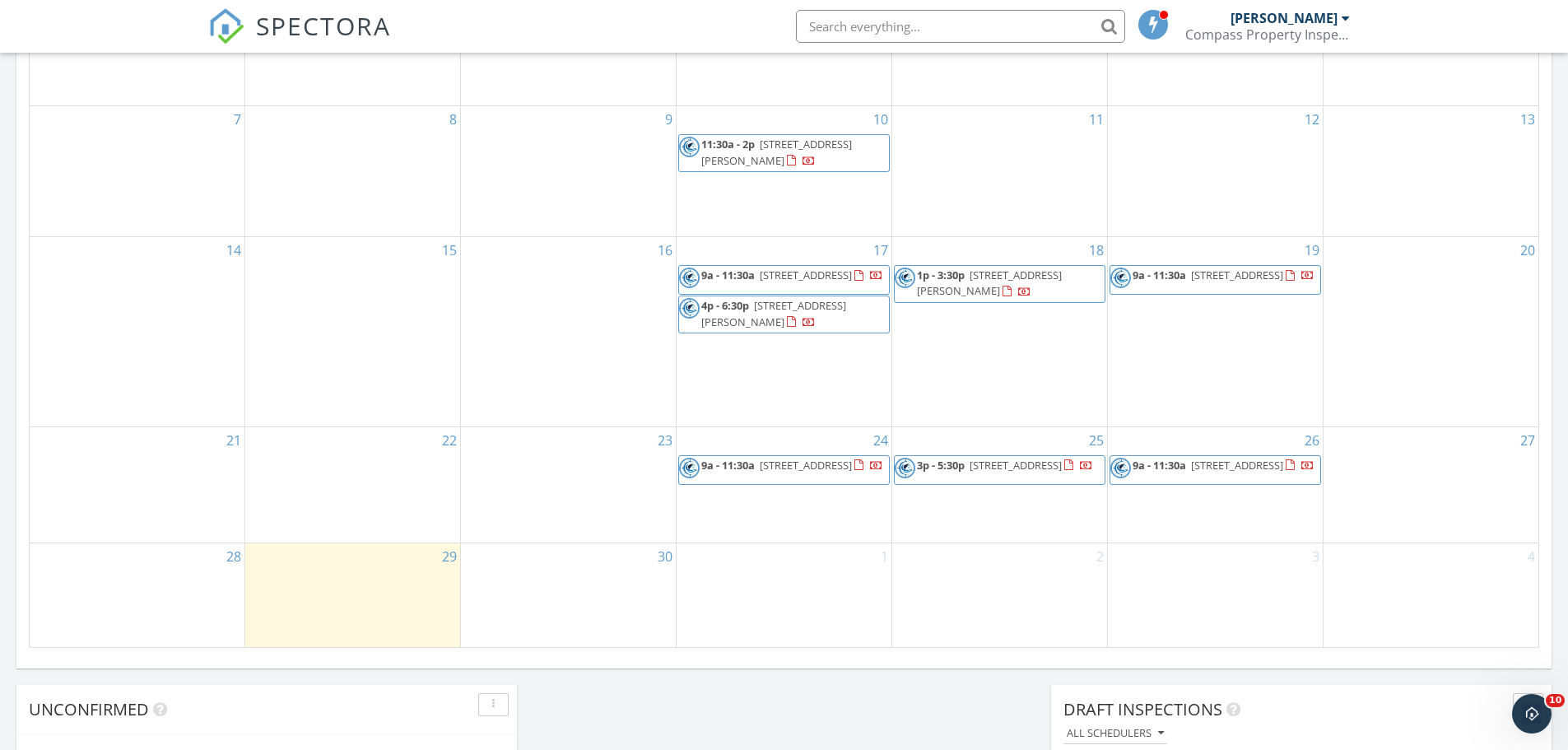
scroll to position [938, 0]
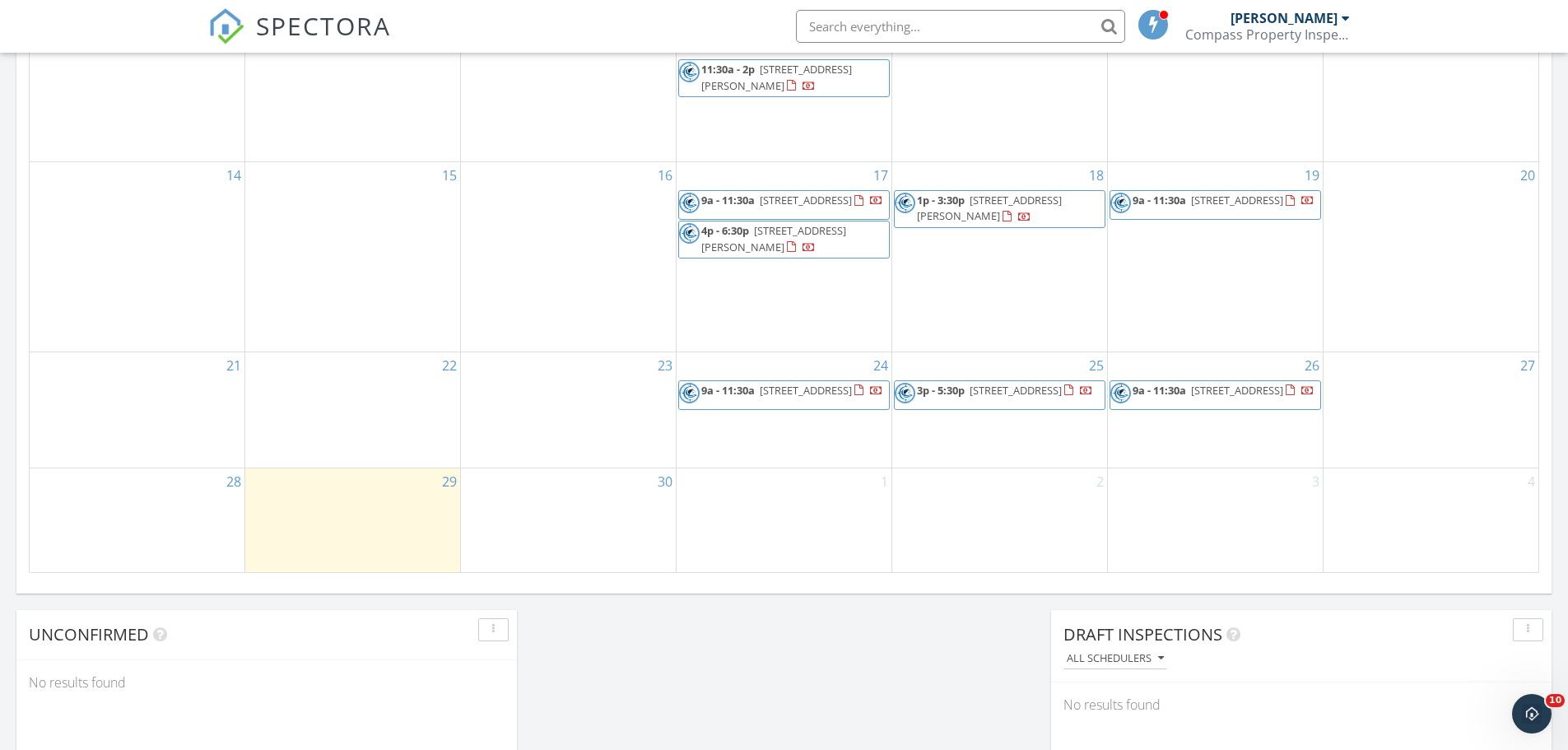
click at [951, 387] on span "3p - 5:30p" at bounding box center [940, 390] width 48 height 14
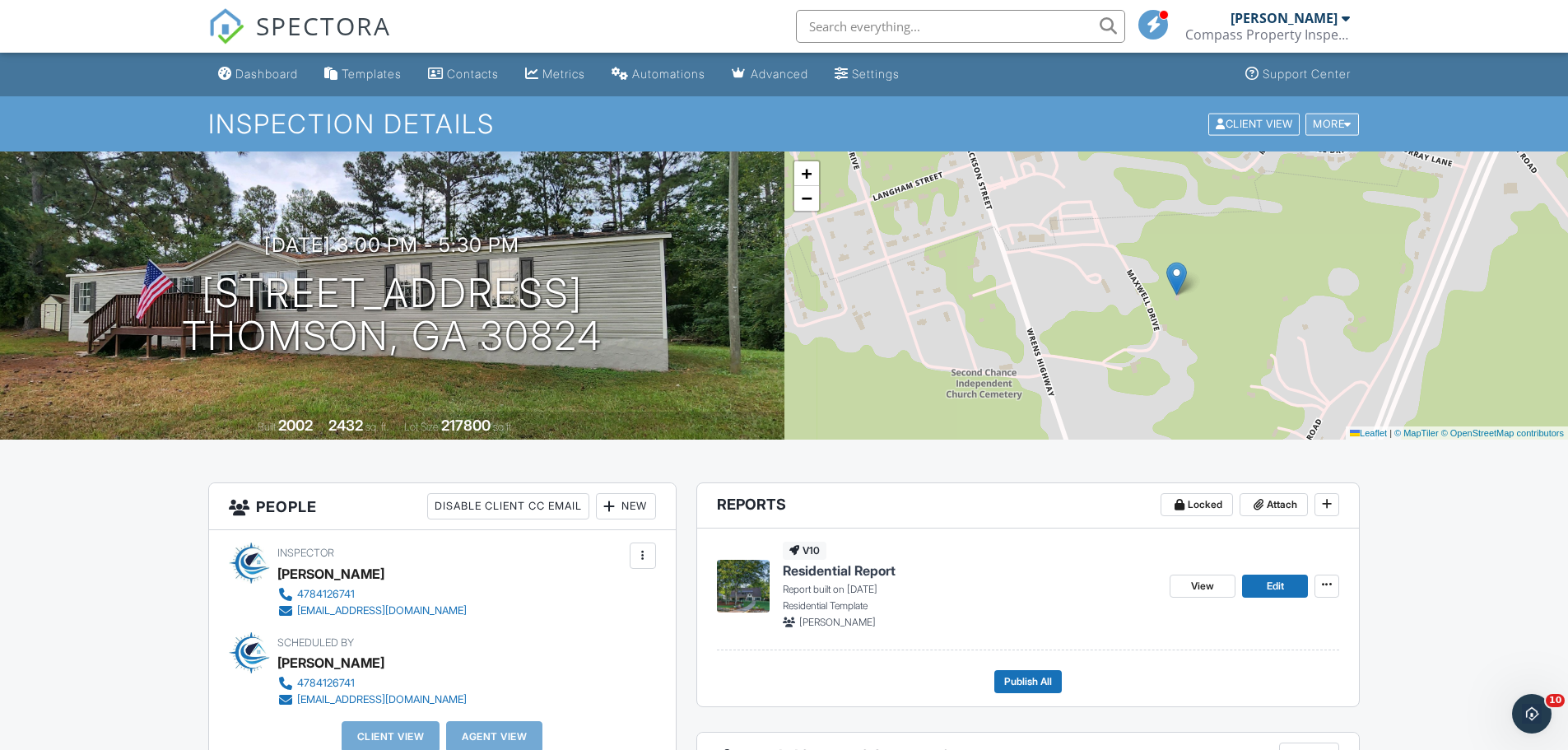
click at [1345, 117] on div "More" at bounding box center [1332, 124] width 53 height 23
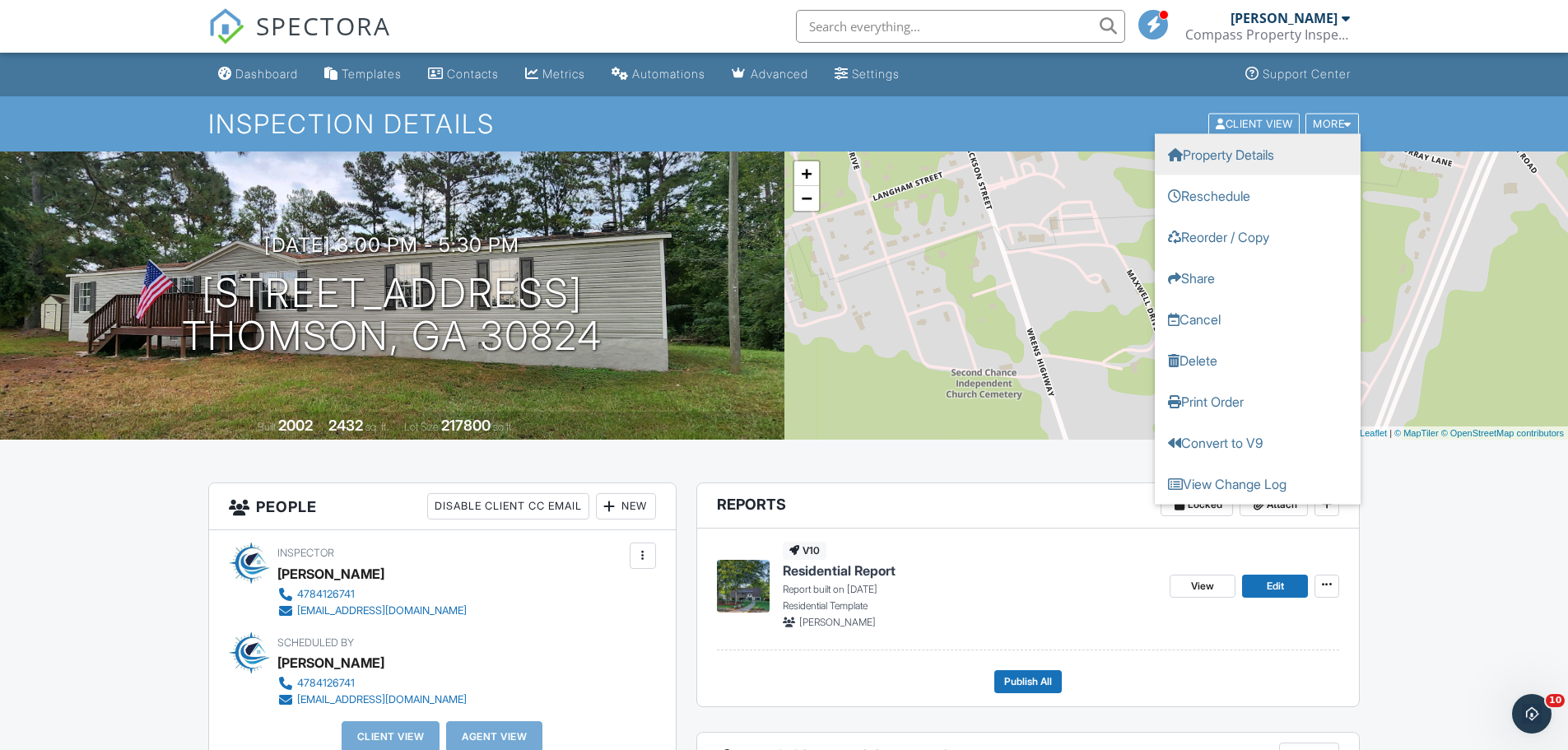
click at [1253, 154] on link "Property Details" at bounding box center [1258, 154] width 206 height 42
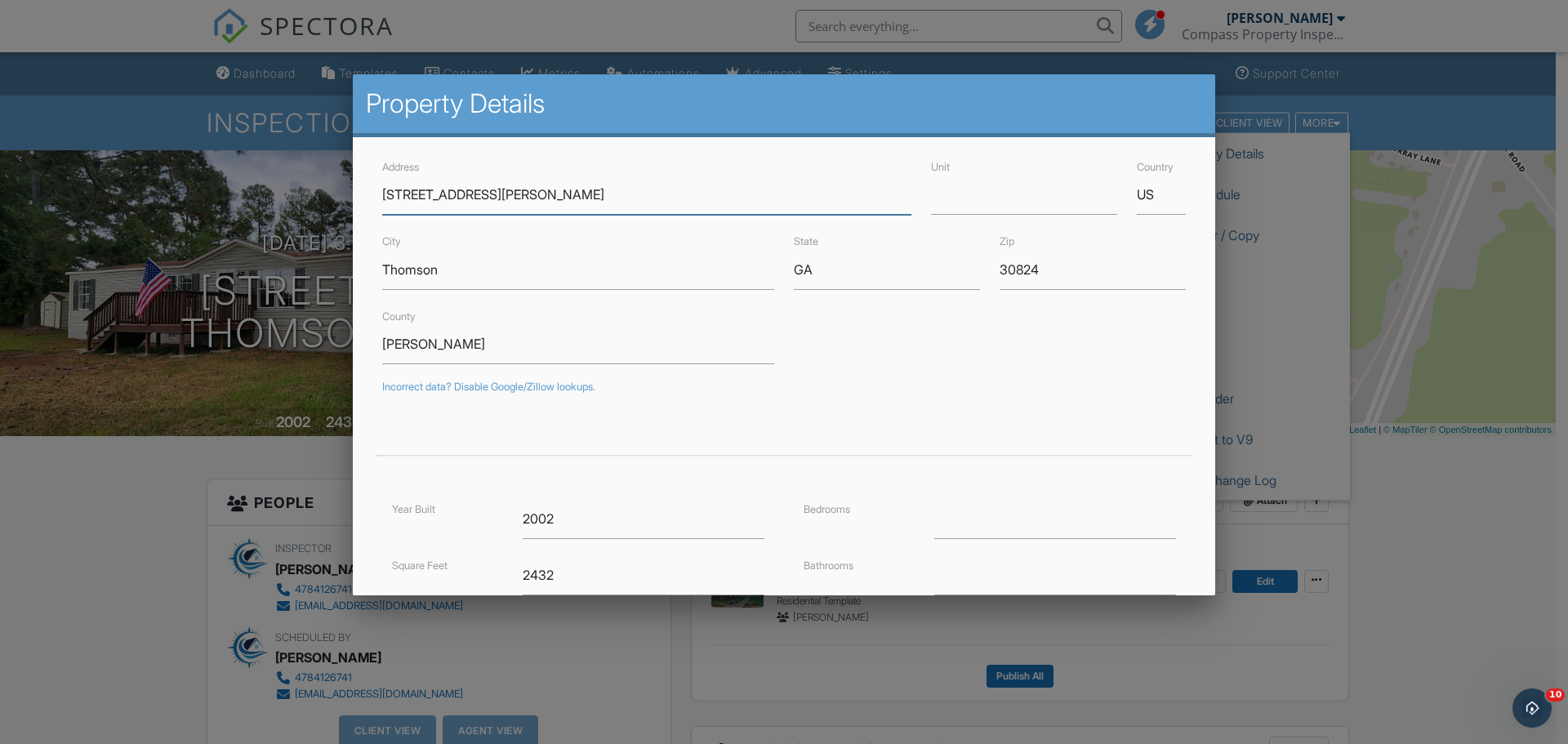
type input "[STREET_ADDRESS][PERSON_NAME]"
type input "33.5258626"
type input "-82.5185837"
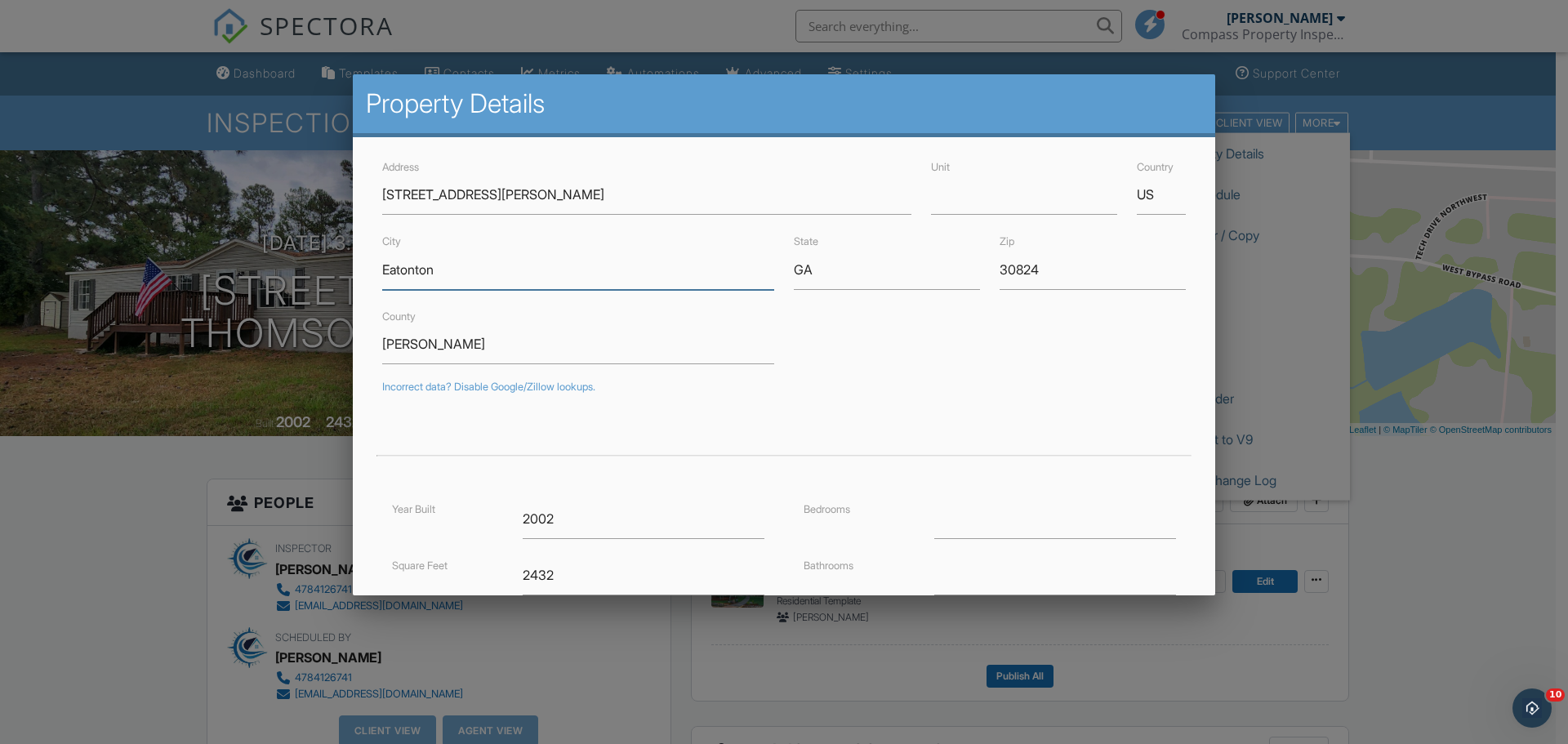
type input "Eatonton"
type input "31024"
type input "33.3910211"
type input "-83.245781"
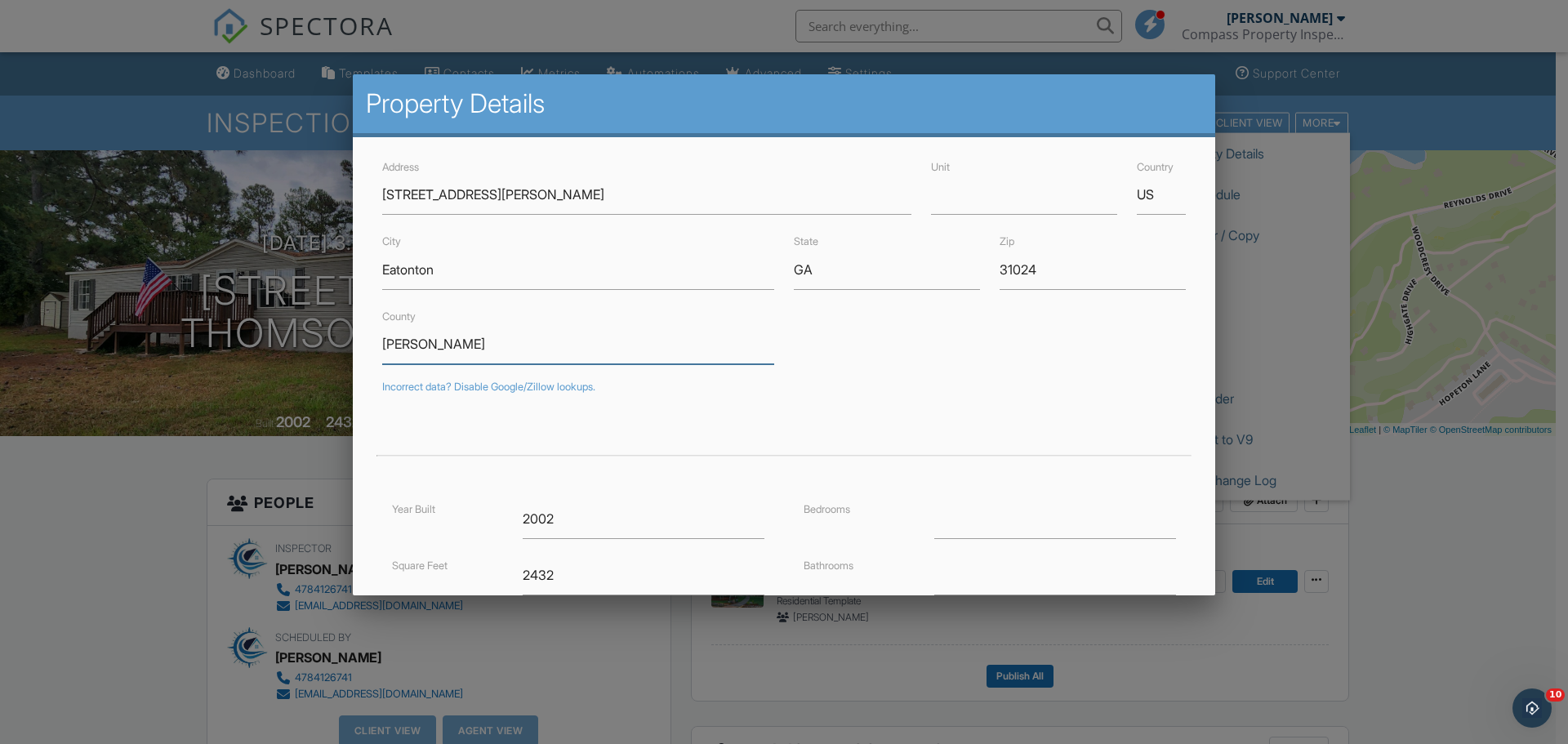
type input "[PERSON_NAME]"
type input "2025"
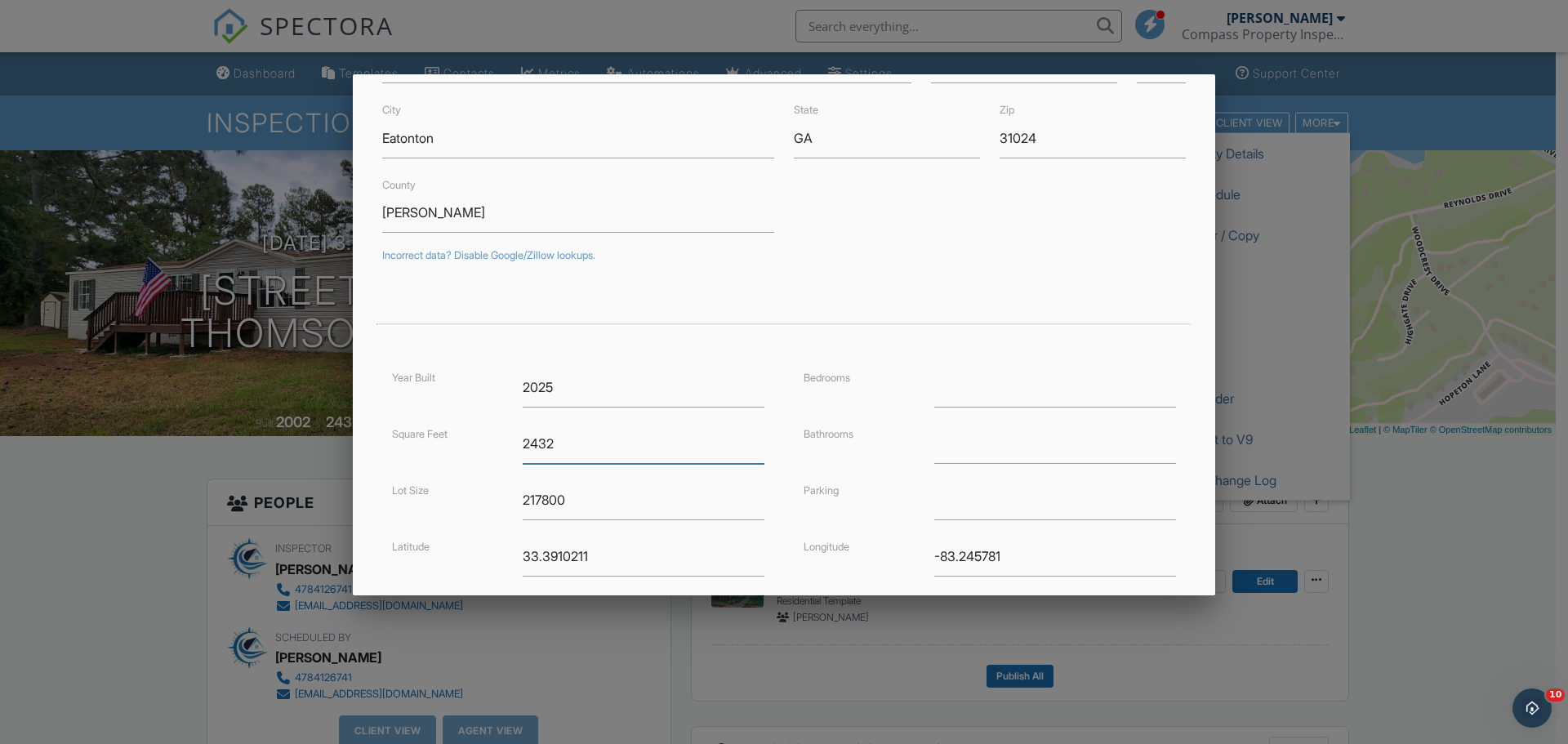
scroll to position [295, 0]
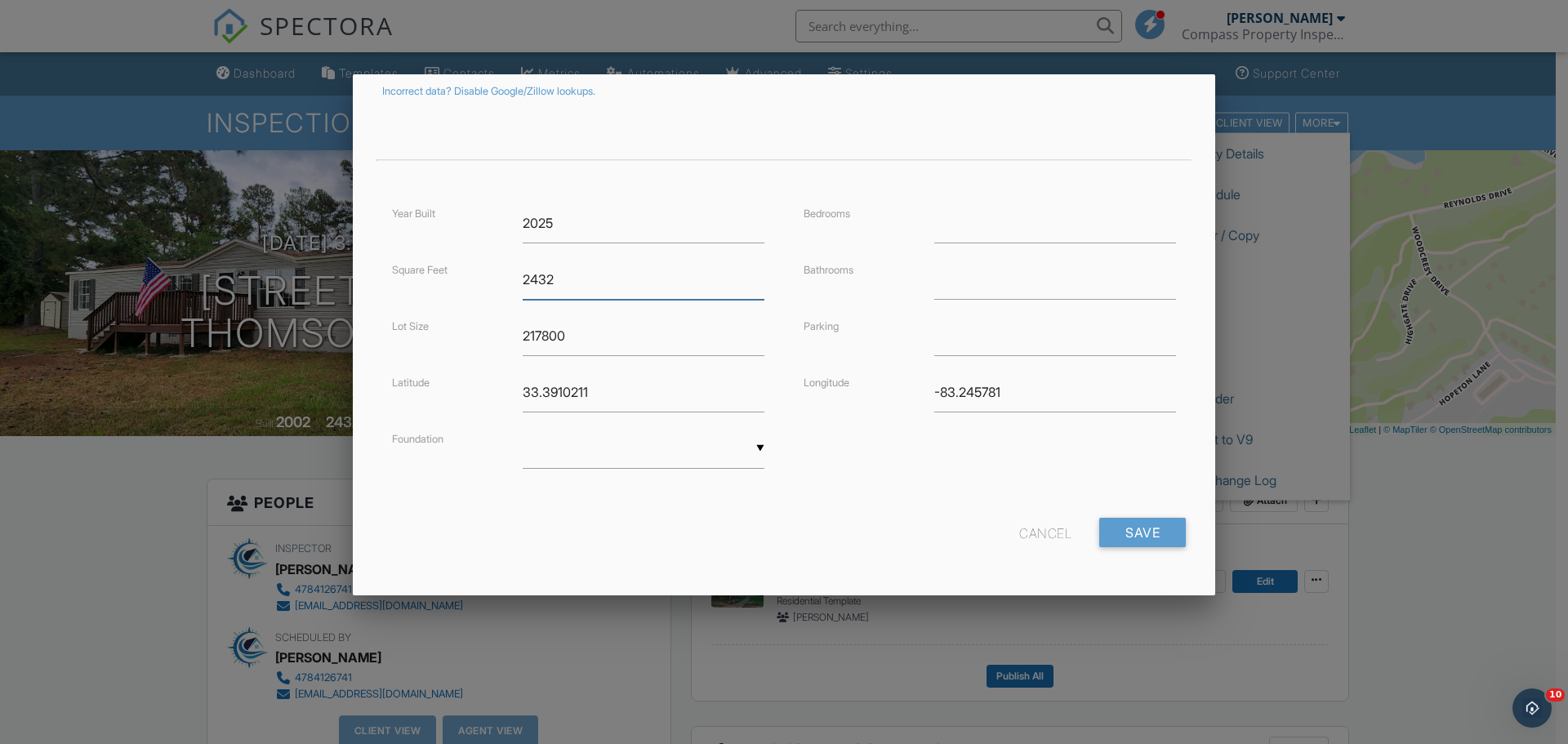
click at [523, 273] on input "2432" at bounding box center [644, 279] width 242 height 40
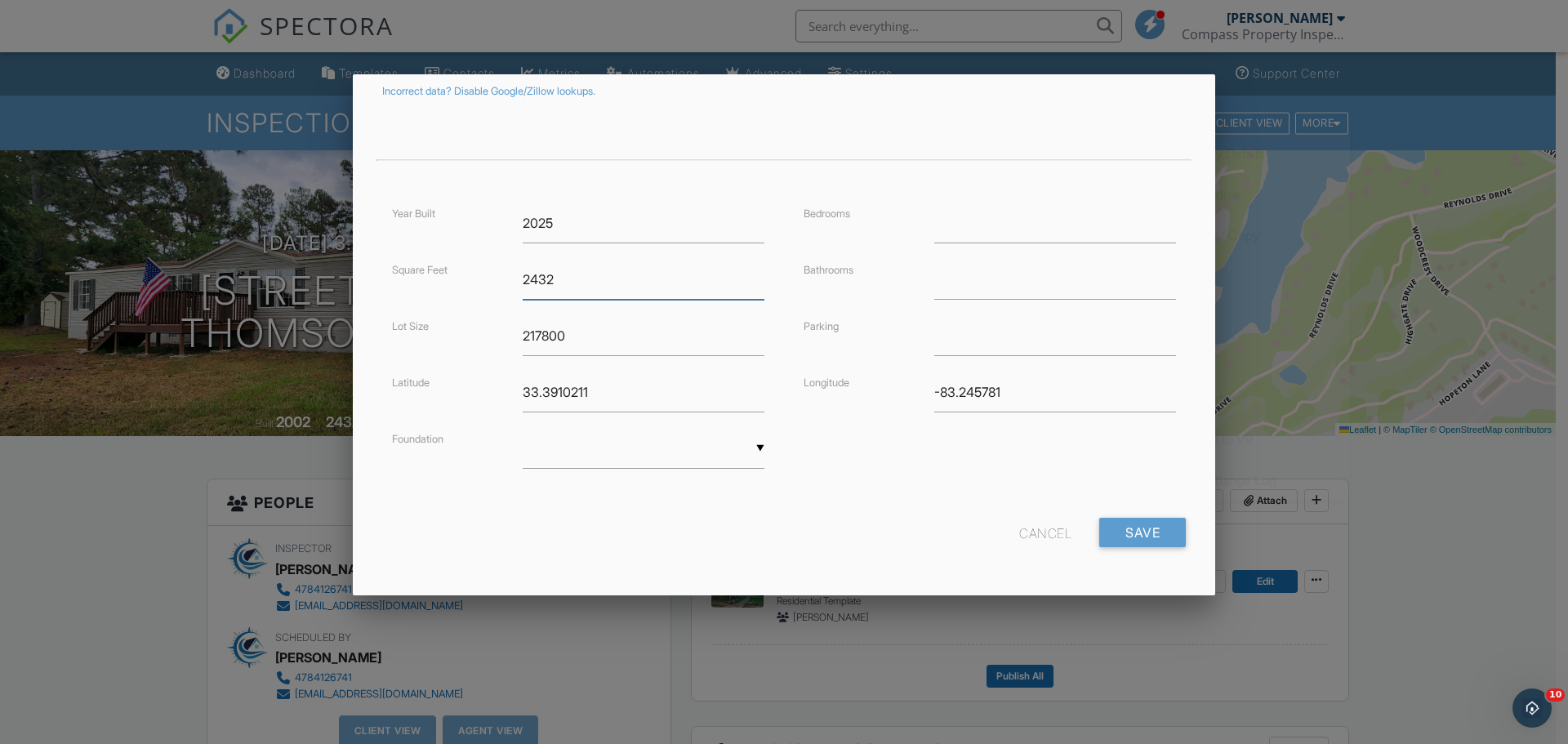
click at [527, 274] on input "2432" at bounding box center [644, 279] width 242 height 40
type input "4900"
click at [1129, 517] on input "Save" at bounding box center [1143, 532] width 87 height 30
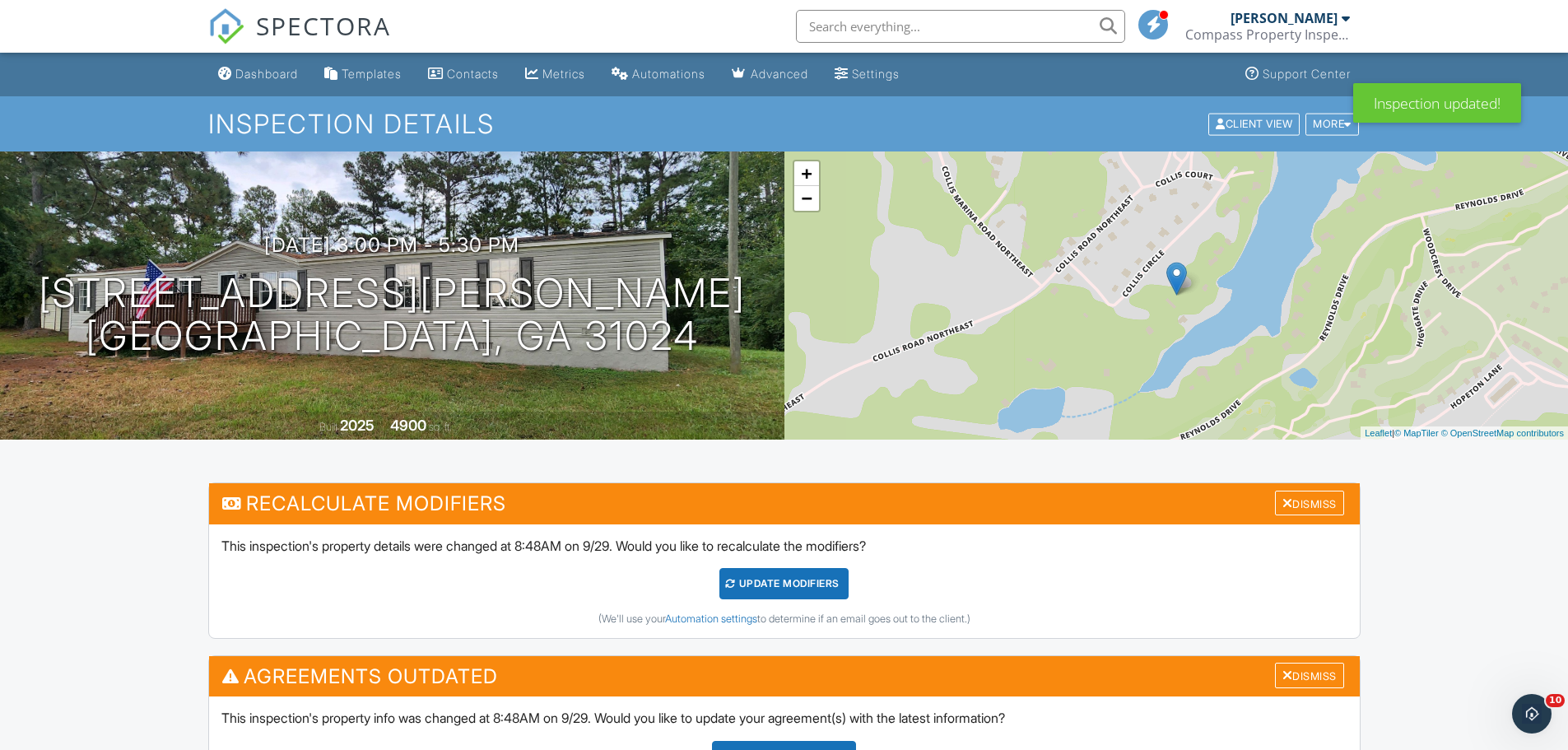
click at [820, 583] on div "UPDATE Modifiers" at bounding box center [783, 583] width 129 height 32
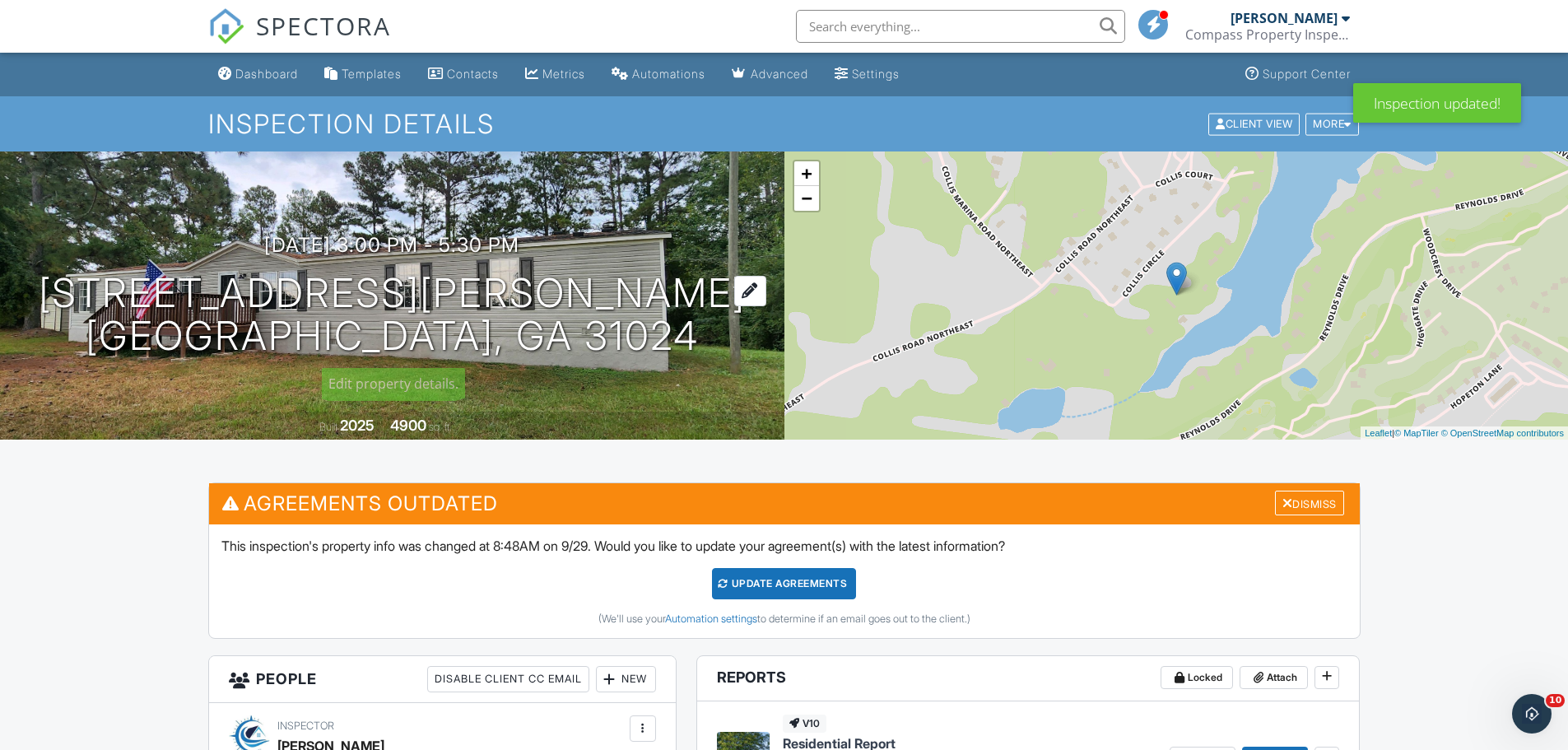
click at [734, 288] on div at bounding box center [751, 292] width 32 height 31
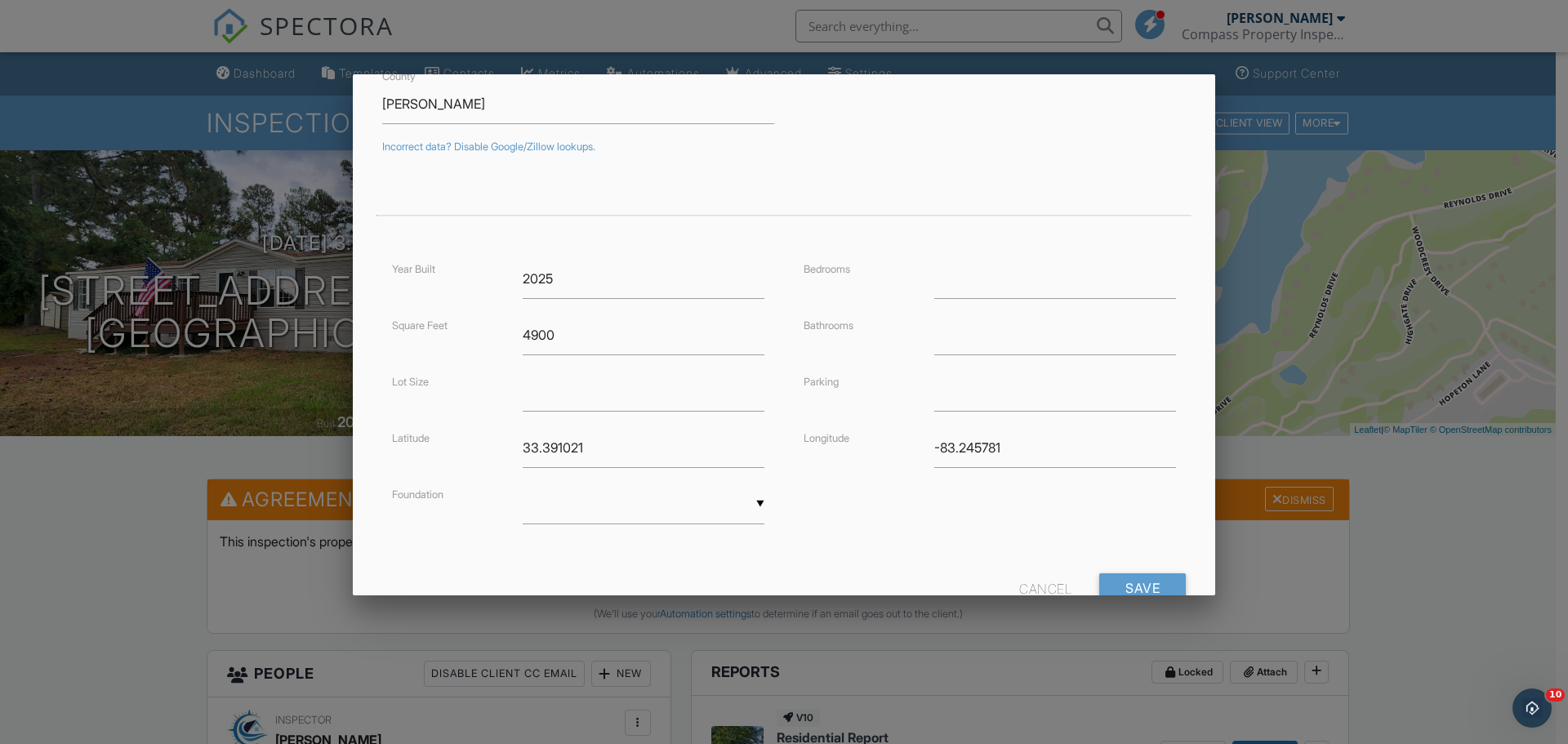
scroll to position [295, 0]
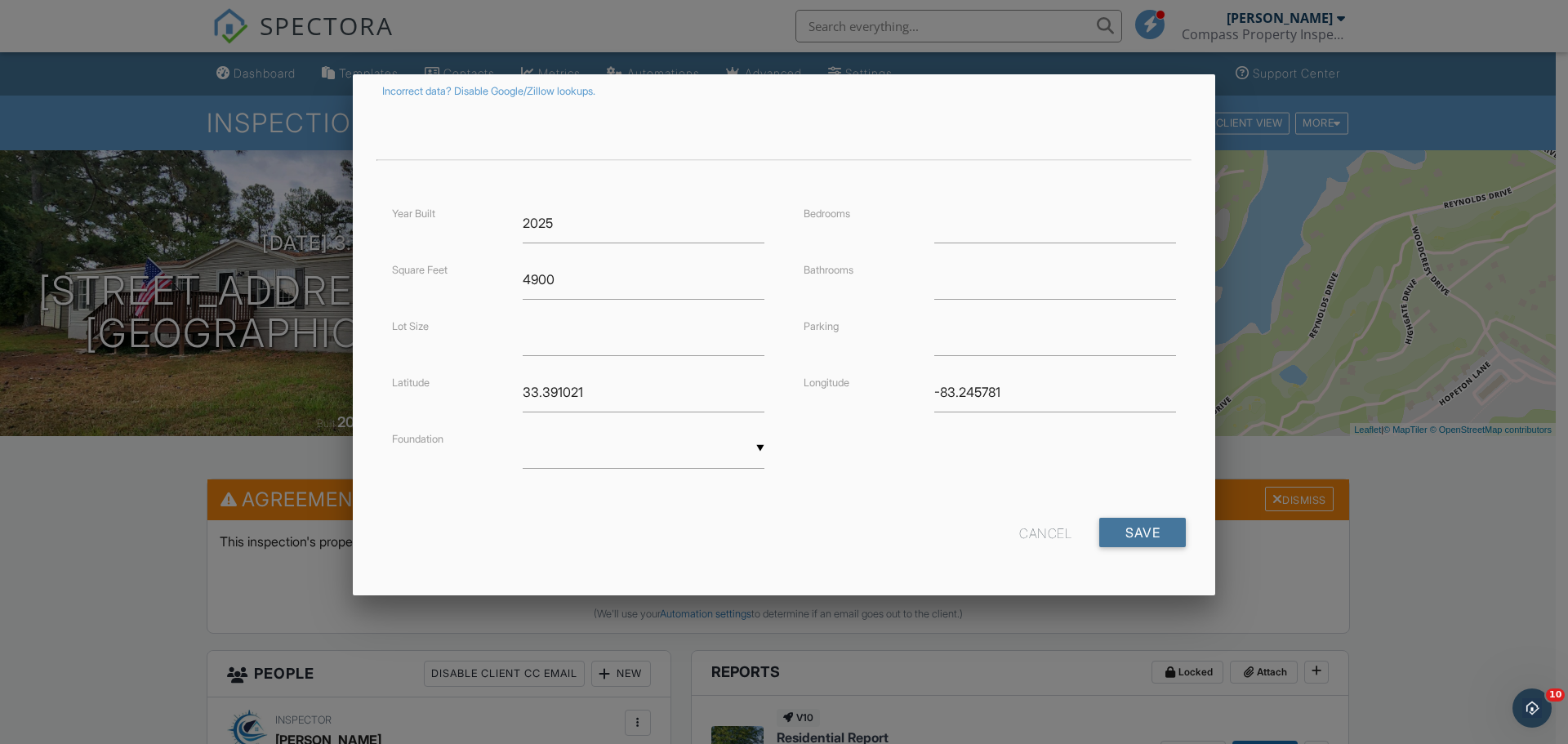
click at [1124, 535] on input "Save" at bounding box center [1143, 532] width 87 height 30
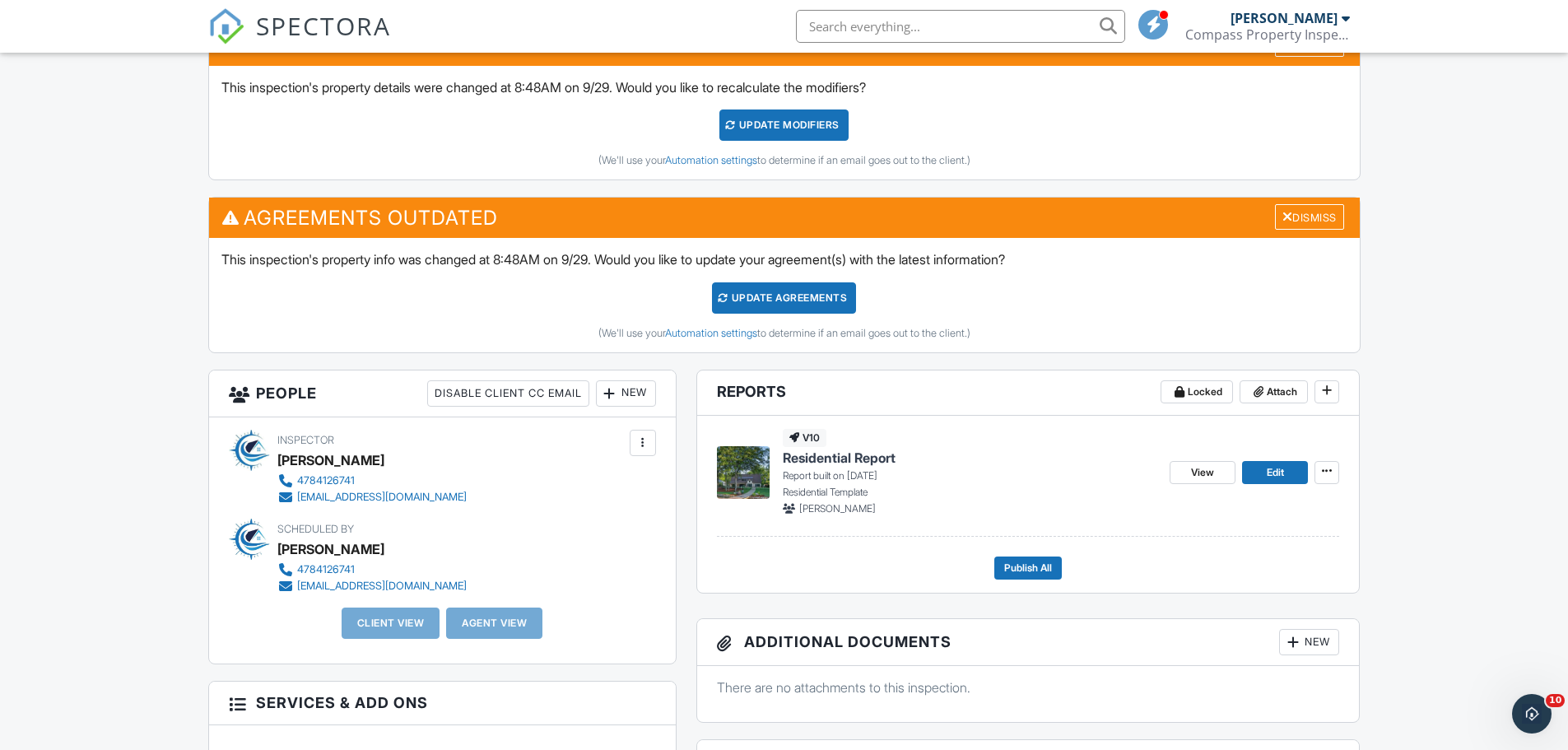
scroll to position [659, 0]
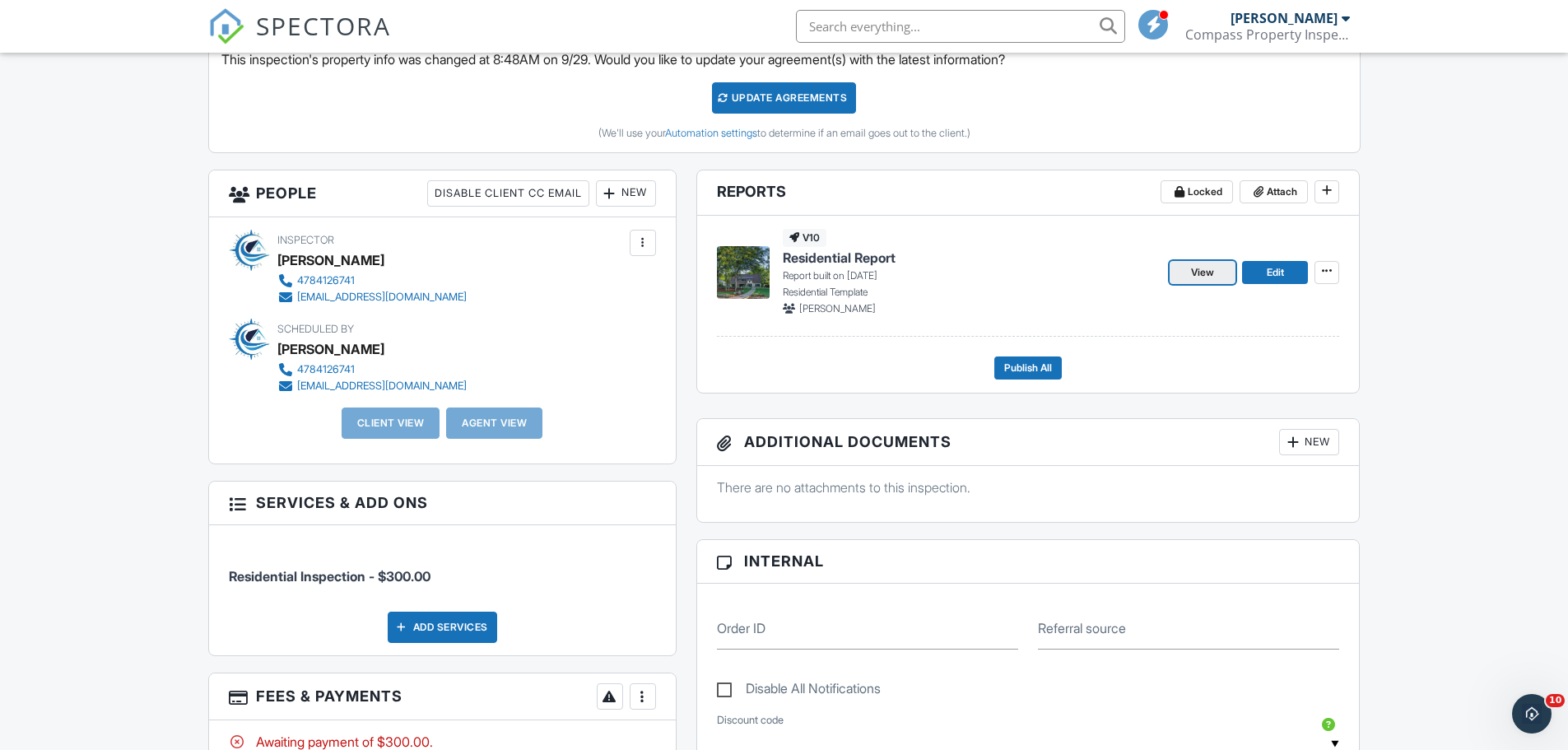
click at [1190, 264] on link "View" at bounding box center [1202, 273] width 66 height 23
